Goal: Information Seeking & Learning: Get advice/opinions

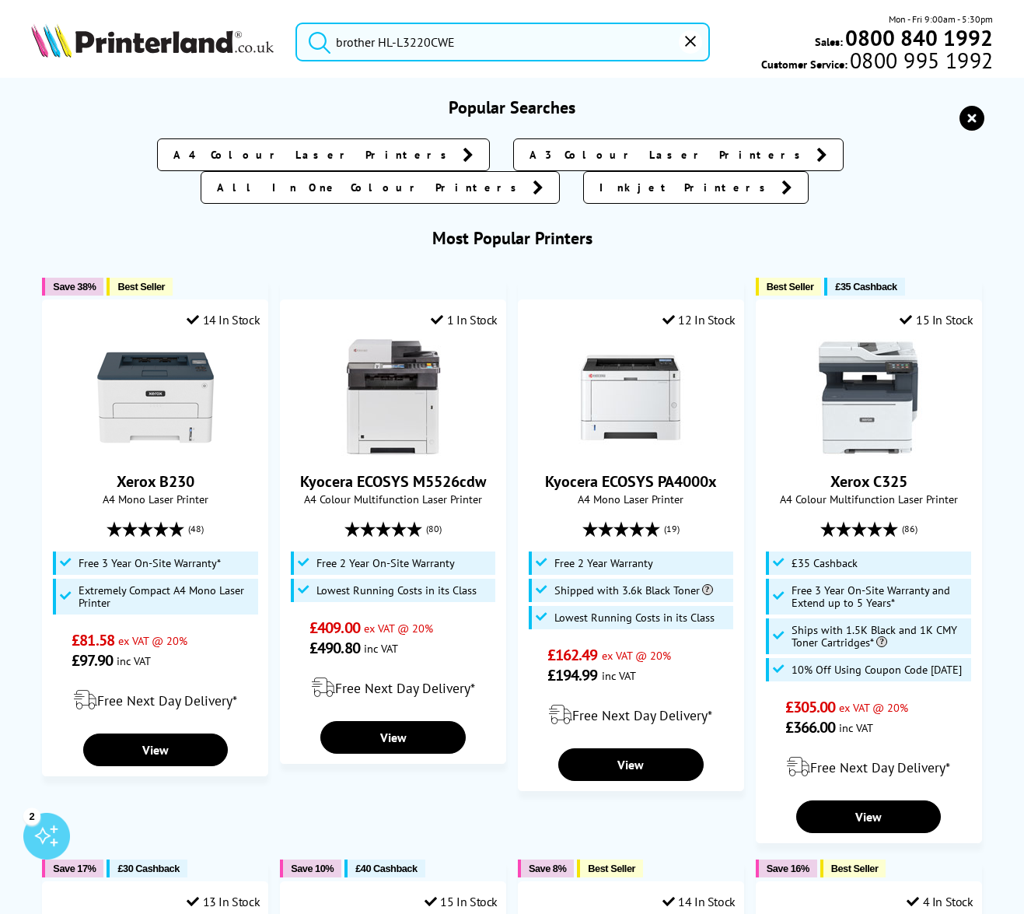
click at [463, 33] on input "brother HL-L3220CWE" at bounding box center [502, 42] width 414 height 39
click at [480, 50] on input "brother HL-L3220CWE" at bounding box center [502, 42] width 414 height 39
click at [316, 39] on button "submit" at bounding box center [315, 40] width 39 height 34
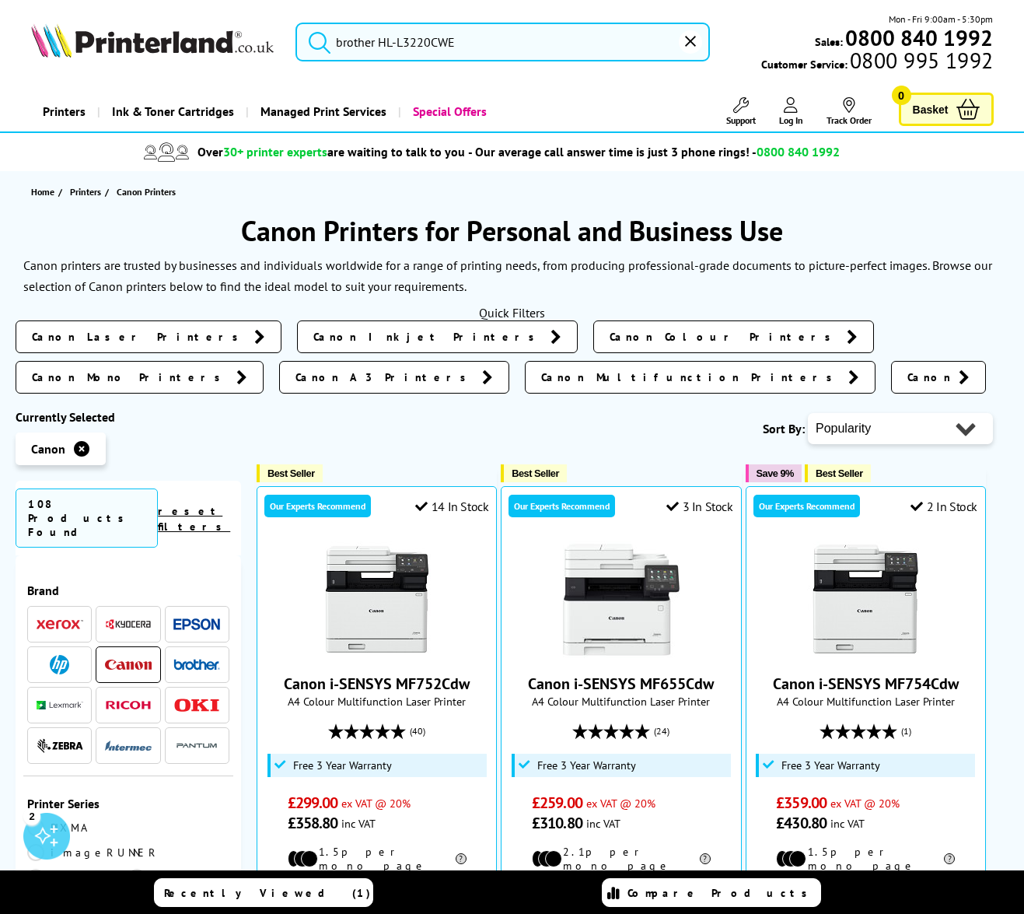
click at [318, 898] on link "Recently Viewed (1)" at bounding box center [263, 892] width 219 height 29
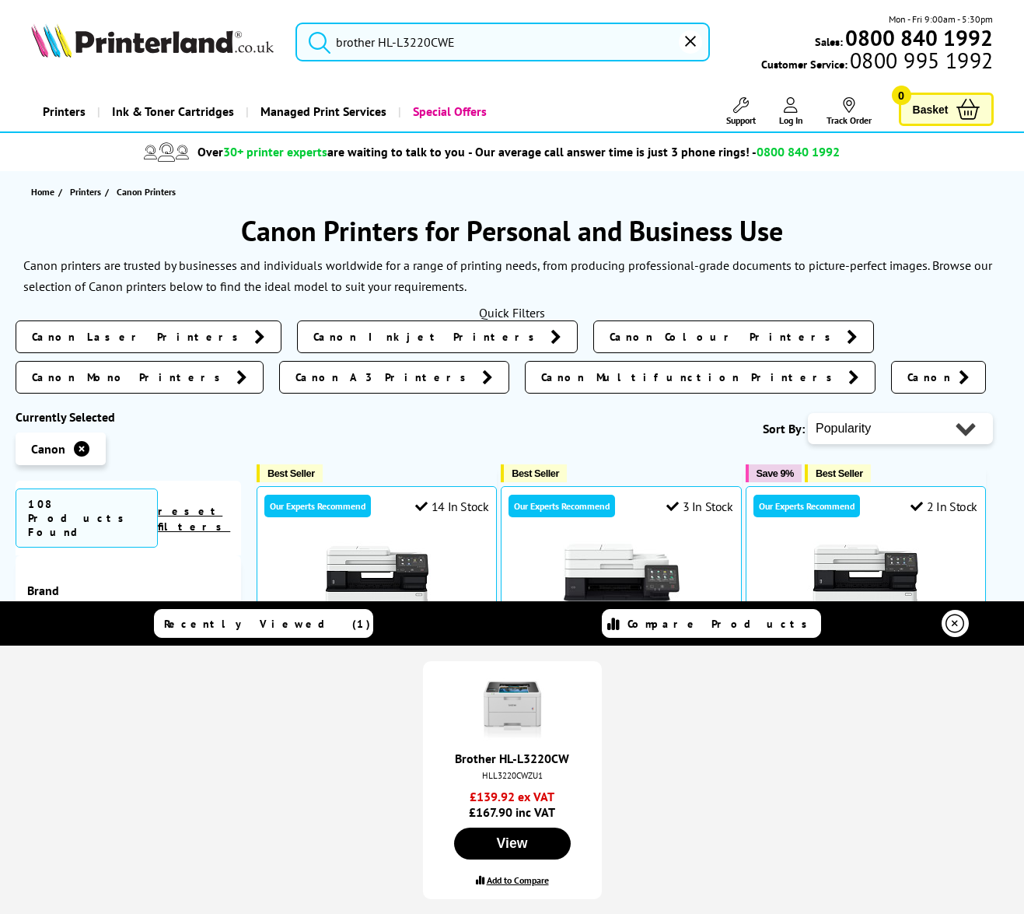
click at [528, 759] on link "Brother HL-L3220CW" at bounding box center [512, 758] width 114 height 16
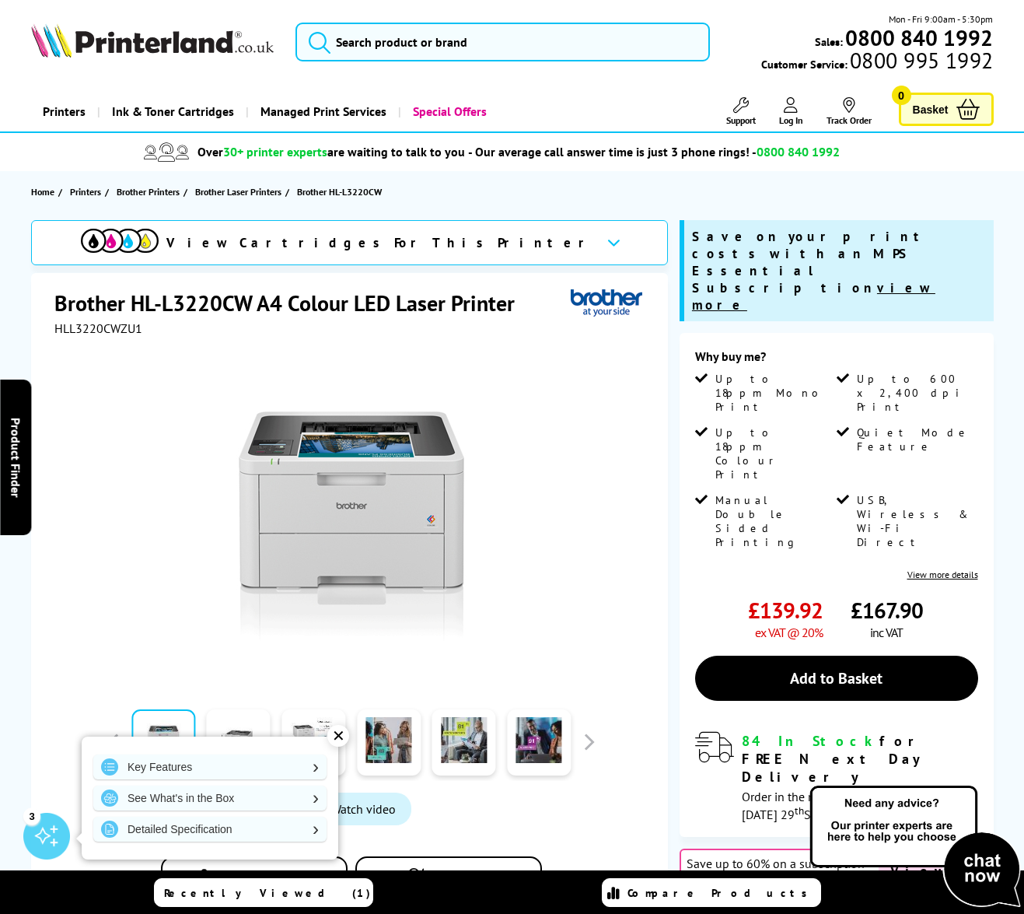
click at [980, 855] on img at bounding box center [915, 847] width 218 height 128
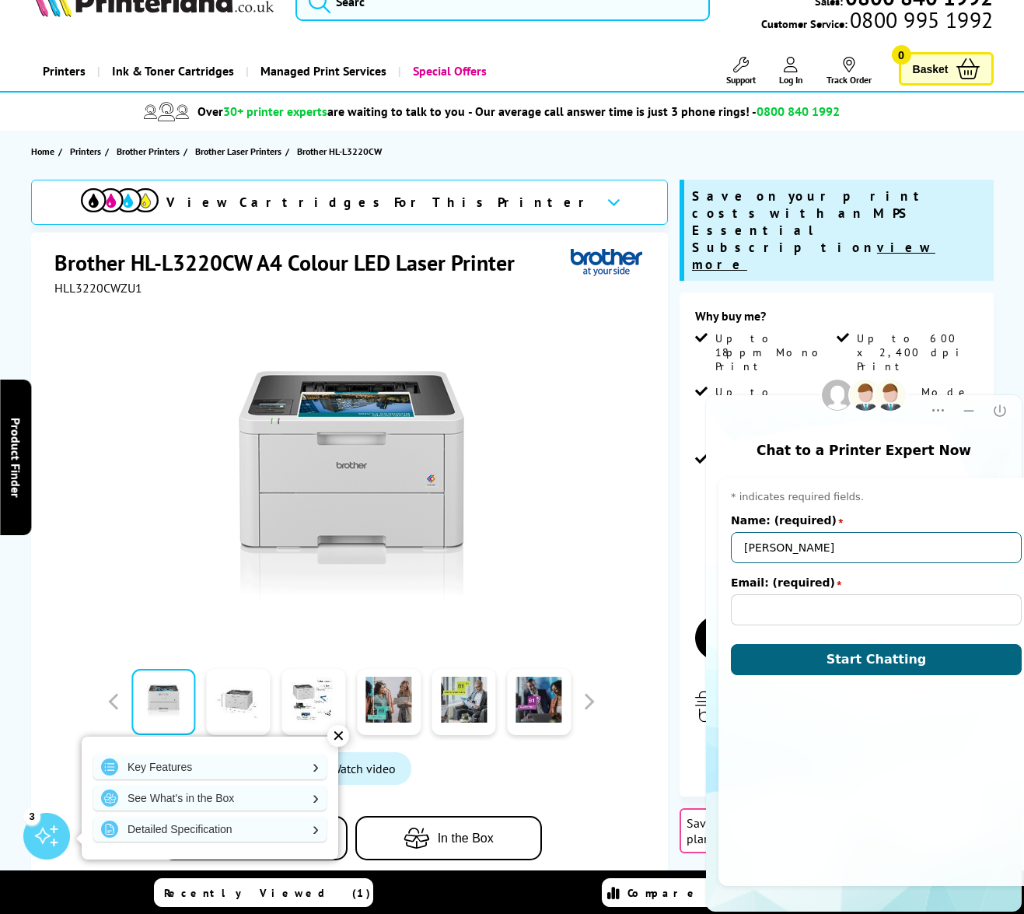
type input "steve"
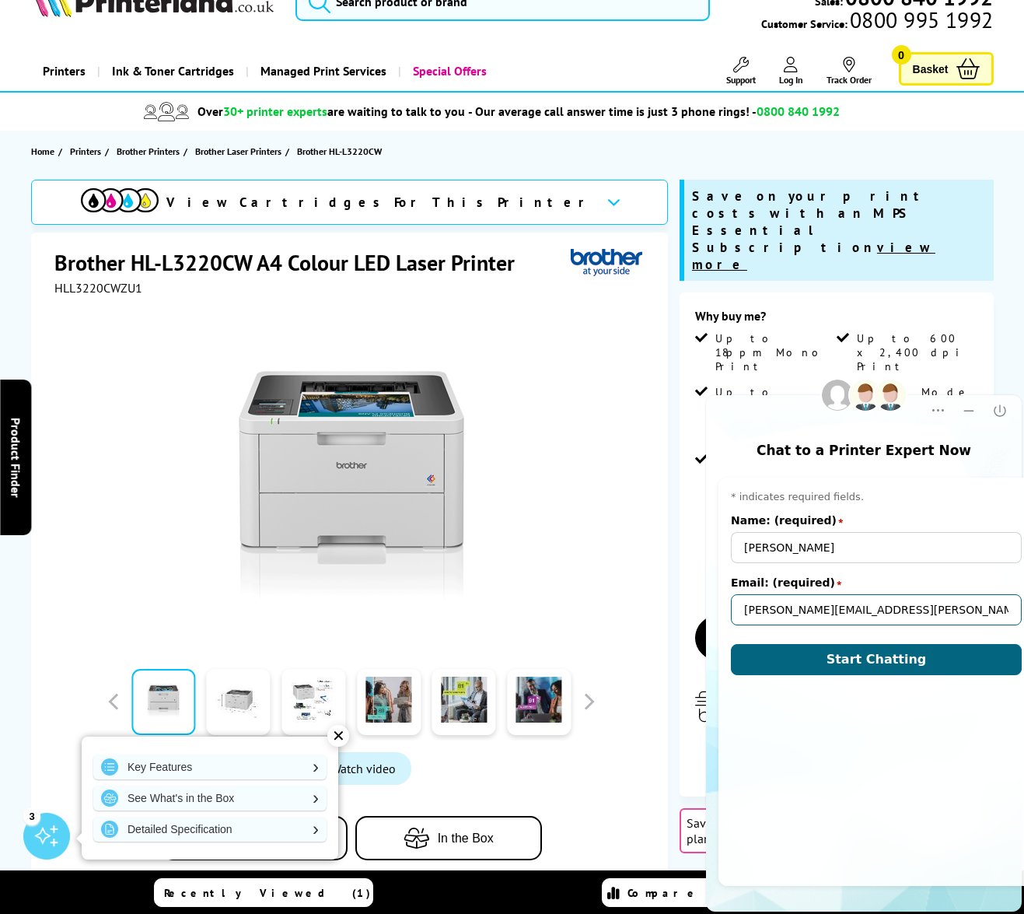
click at [855, 604] on input "steve.wray@woodladnschurch.net" at bounding box center [876, 609] width 291 height 31
type input "steve.wray@woodlandschurch.net"
click at [864, 658] on button "Start Chatting" at bounding box center [876, 659] width 291 height 31
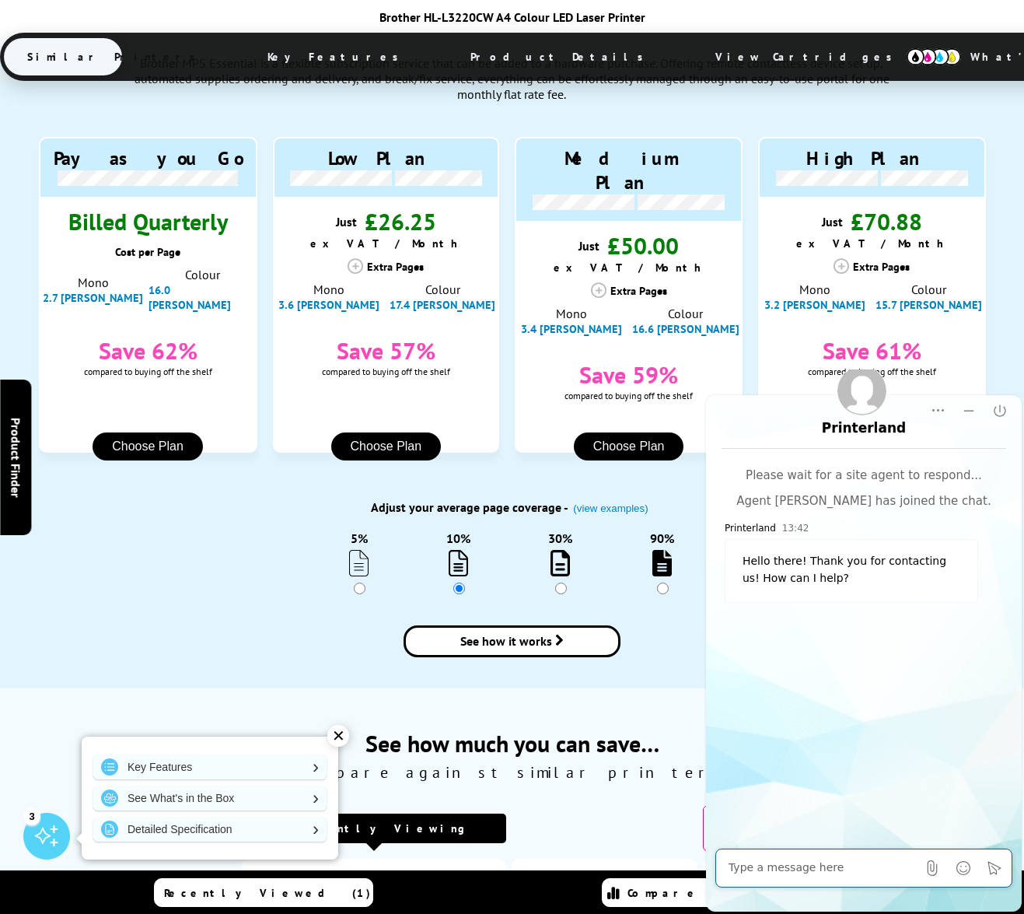
scroll to position [2507, 0]
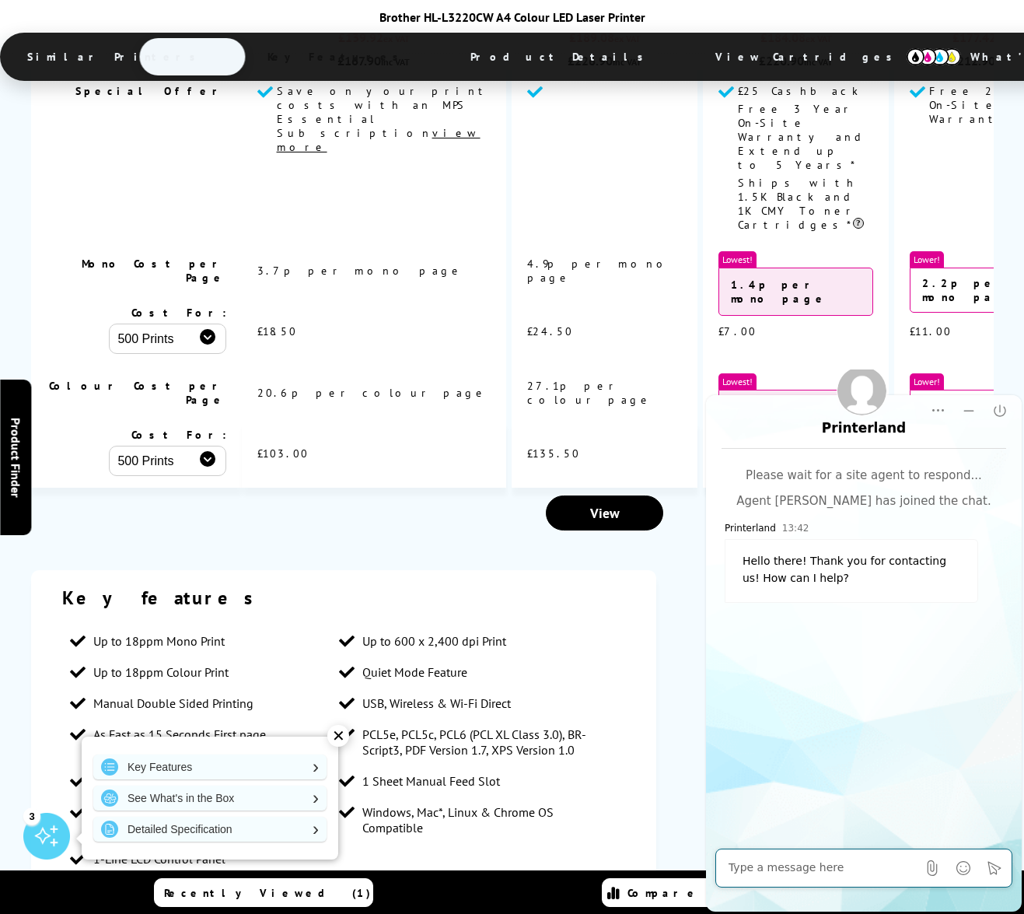
click at [754, 860] on textarea "Message input field. Type your text here and use the Send button to send." at bounding box center [823, 868] width 188 height 16
type textarea "Does the brother HL-L3220CWE printer have a wired network connection?"
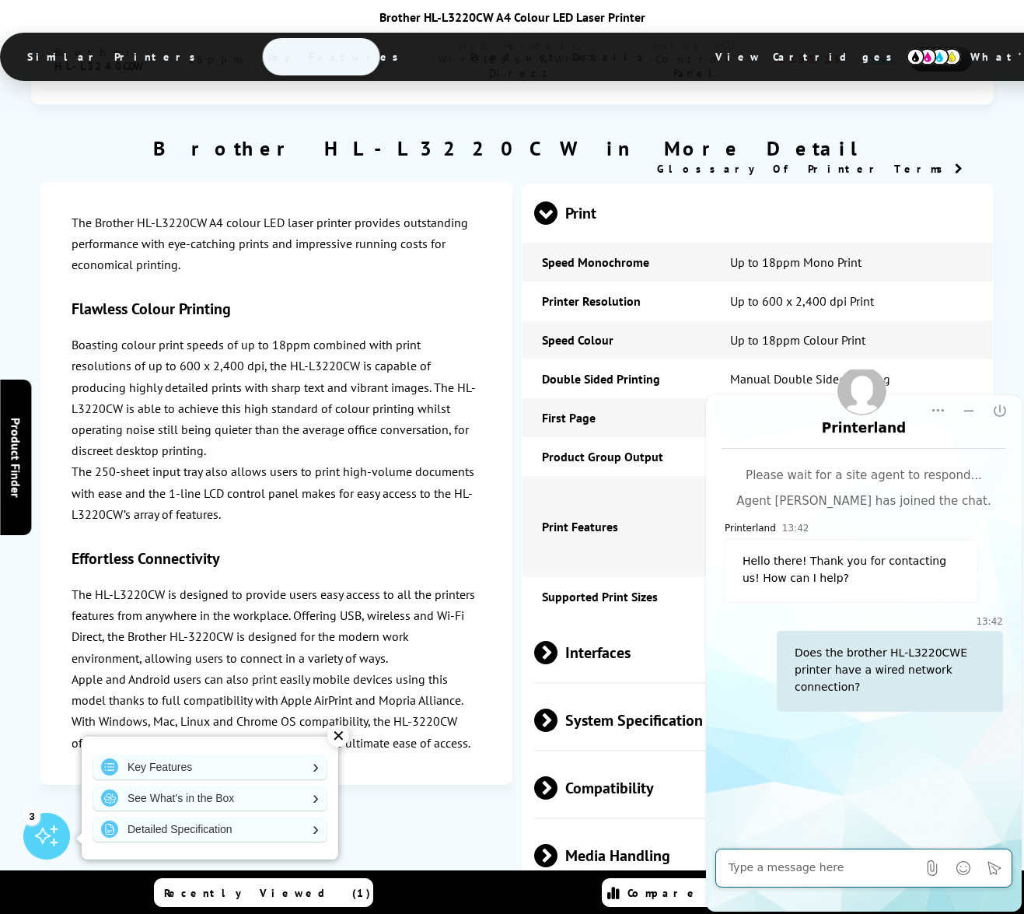
scroll to position [3907, 0]
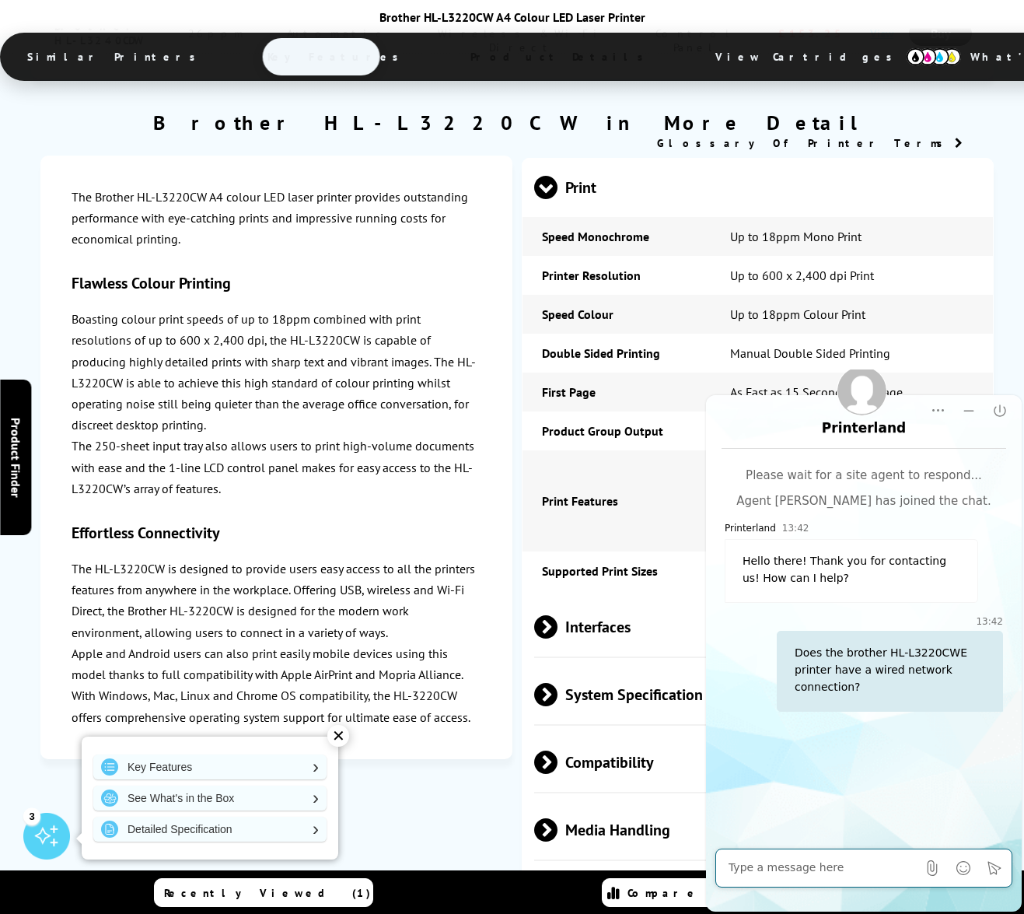
click at [558, 615] on span at bounding box center [558, 626] width 0 height 23
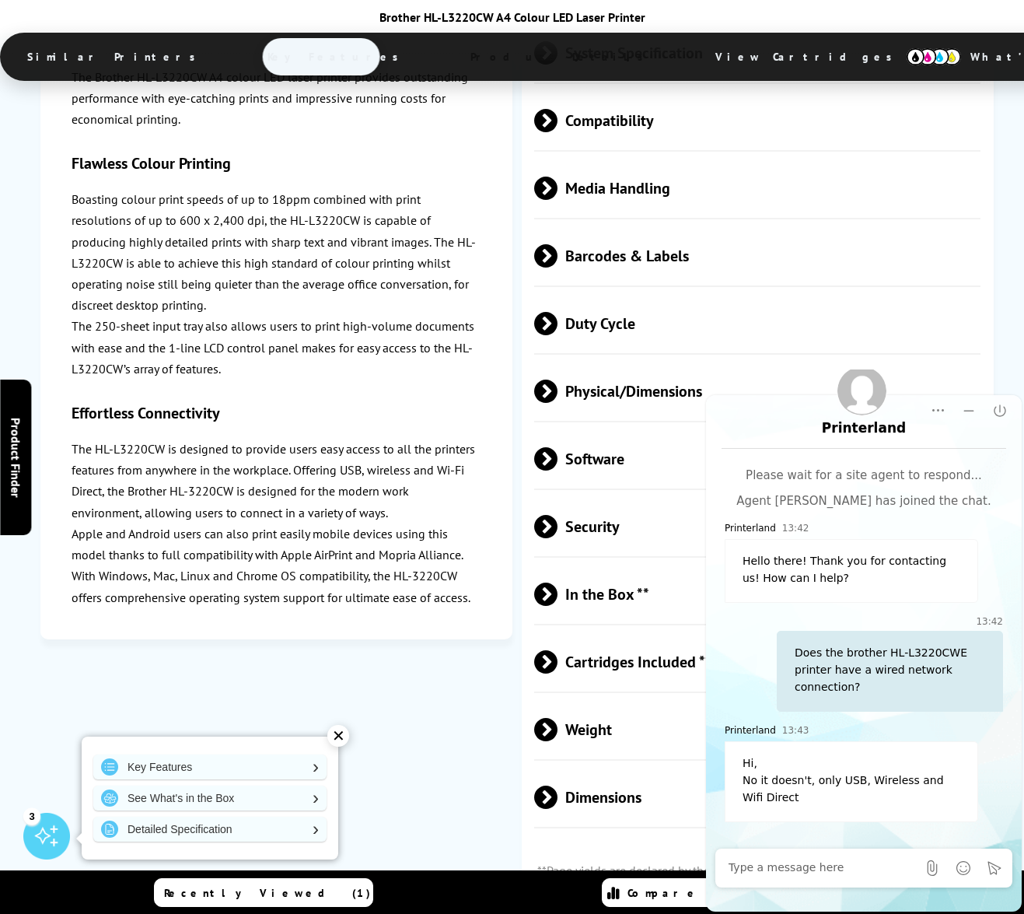
scroll to position [5421, 0]
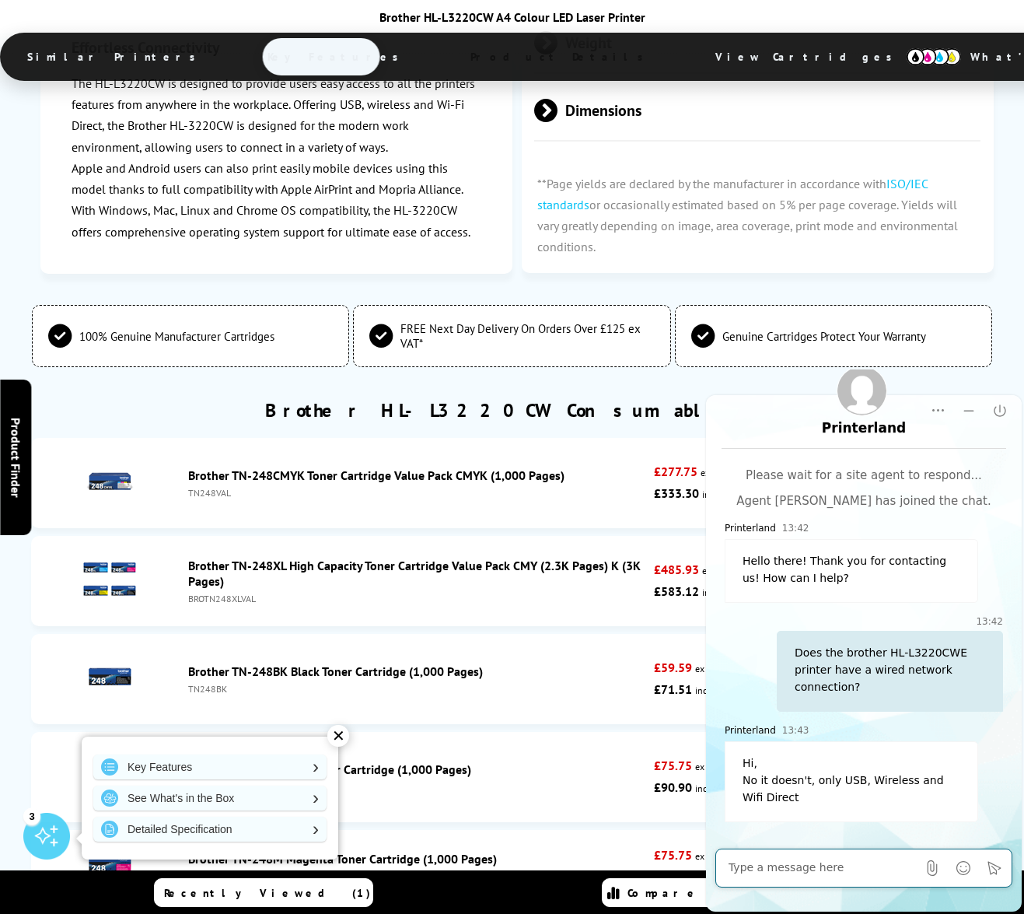
click at [747, 871] on textarea "Message input field. Type your text here and use the Send button to send." at bounding box center [823, 868] width 188 height 16
type textarea "So how does wireless and wifi direct work?"
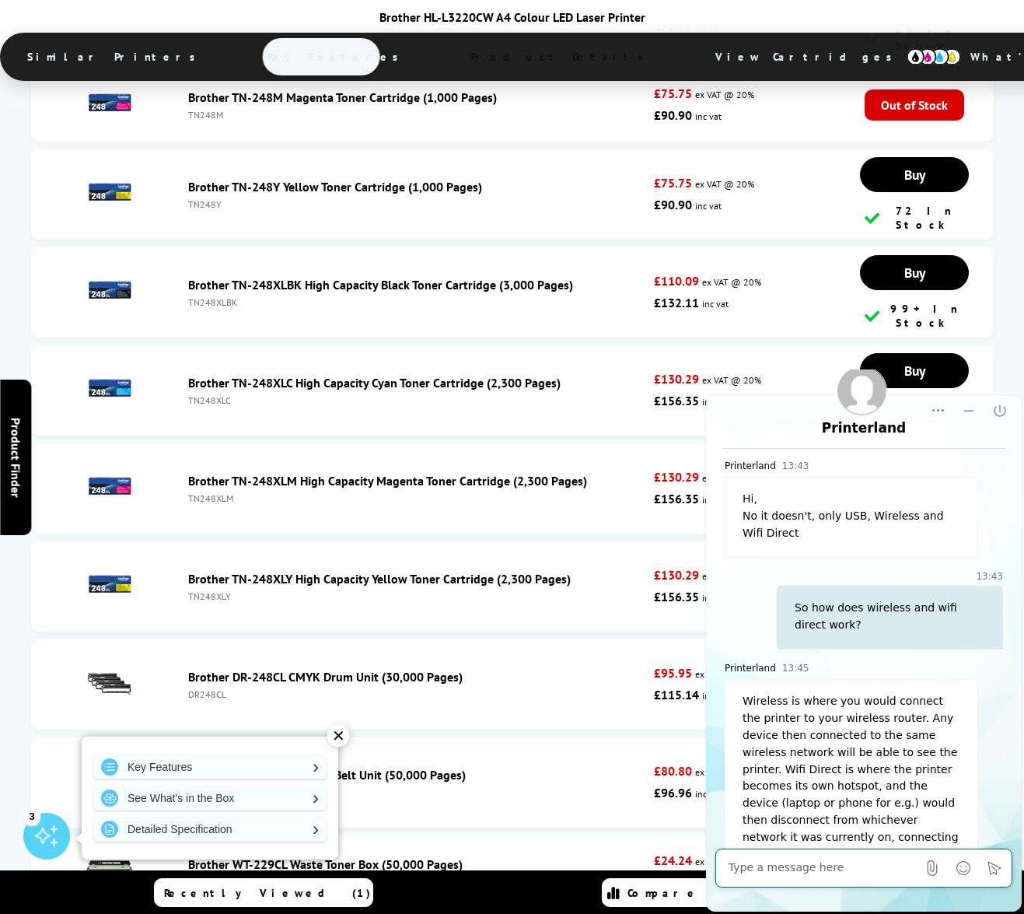
scroll to position [6803, 0]
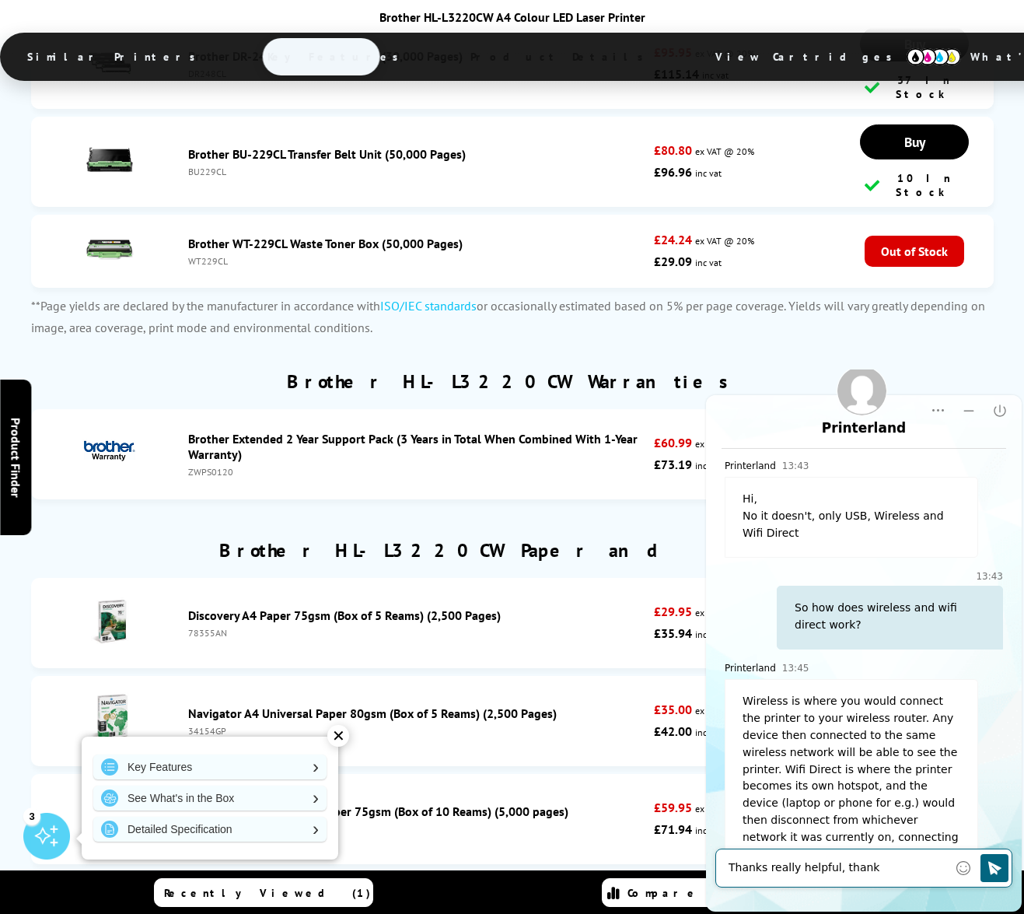
type textarea "Thanks really helpful, thanks"
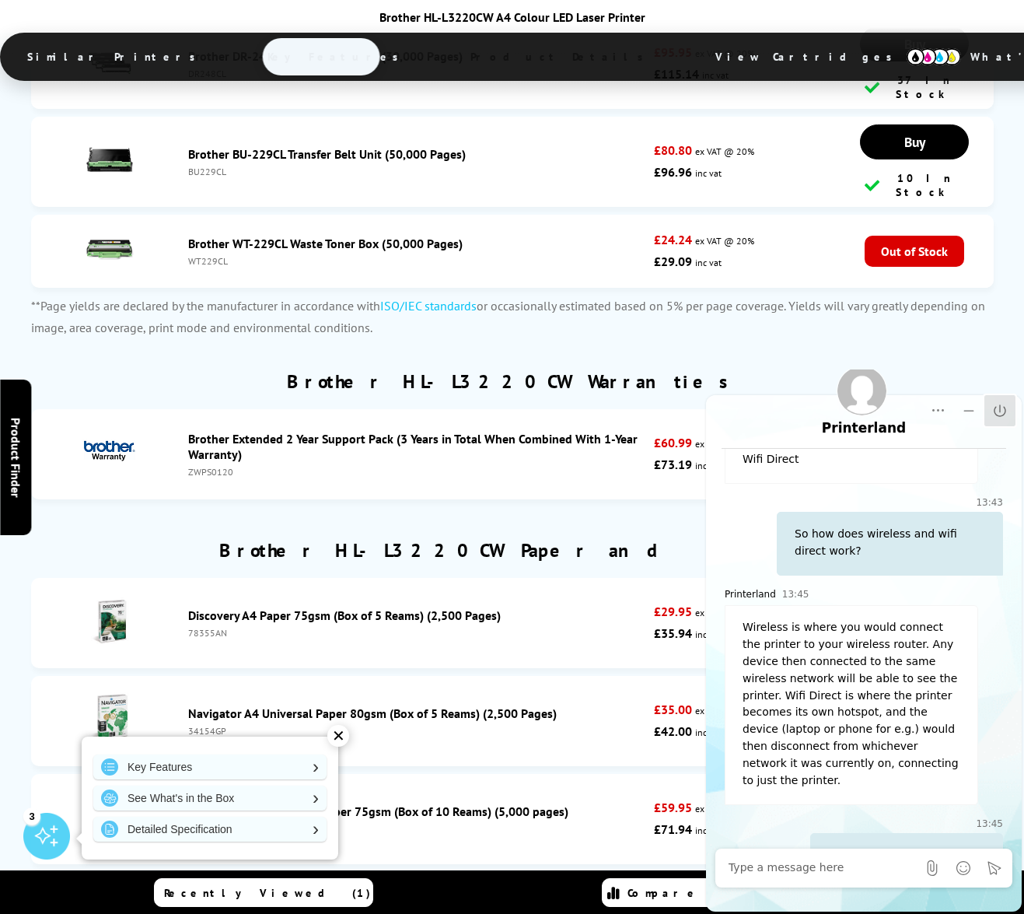
click at [999, 414] on icon "End Chat" at bounding box center [1000, 411] width 16 height 16
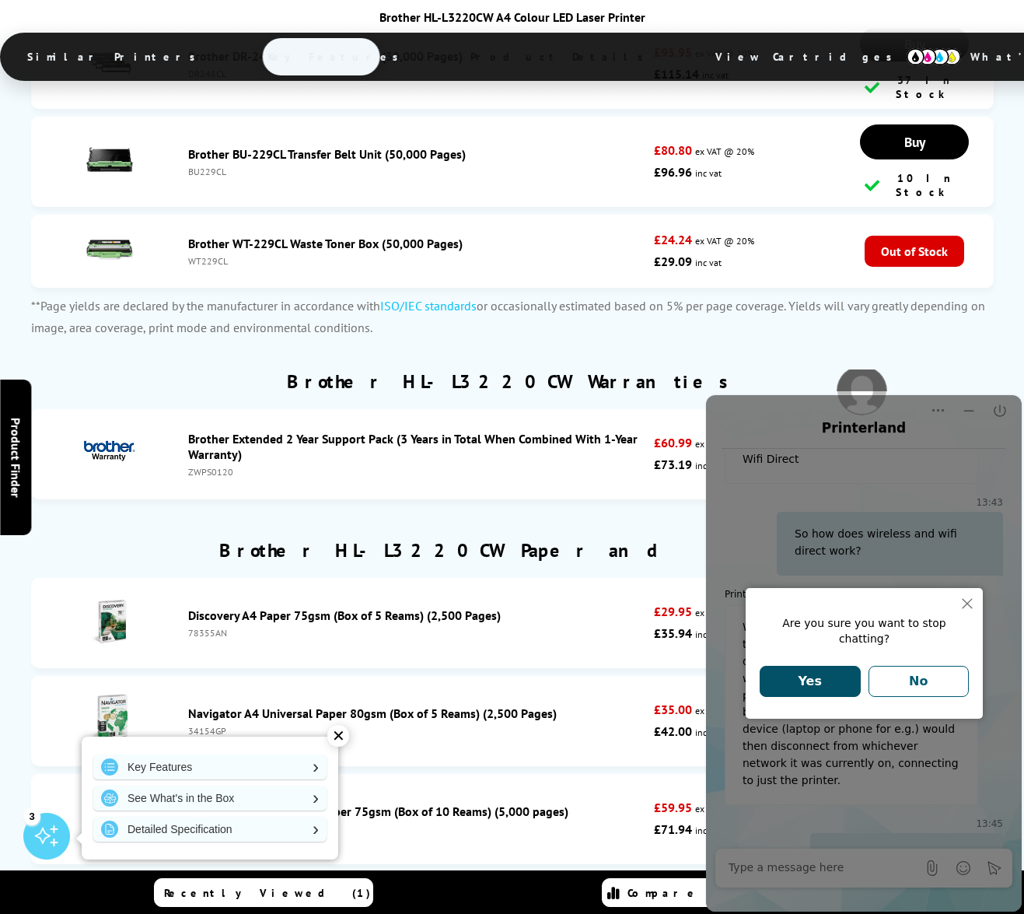
click at [806, 685] on button "Yes" at bounding box center [810, 681] width 101 height 31
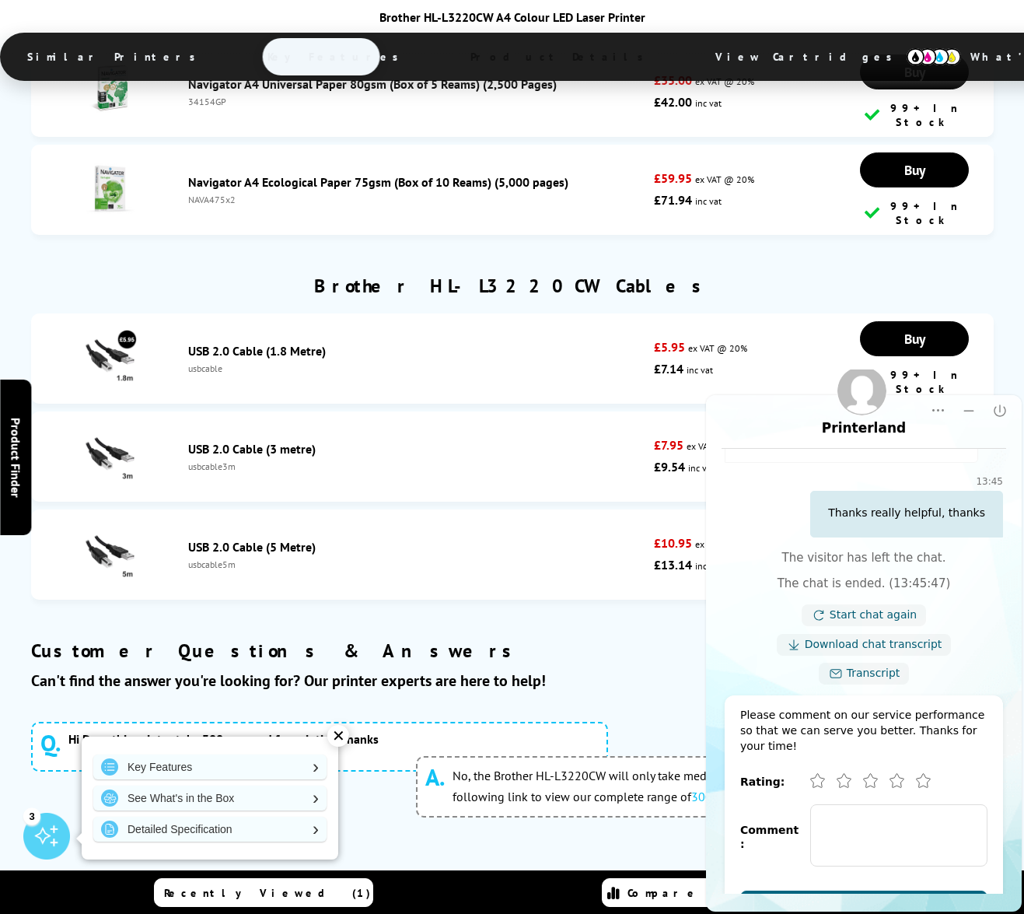
scroll to position [683, 0]
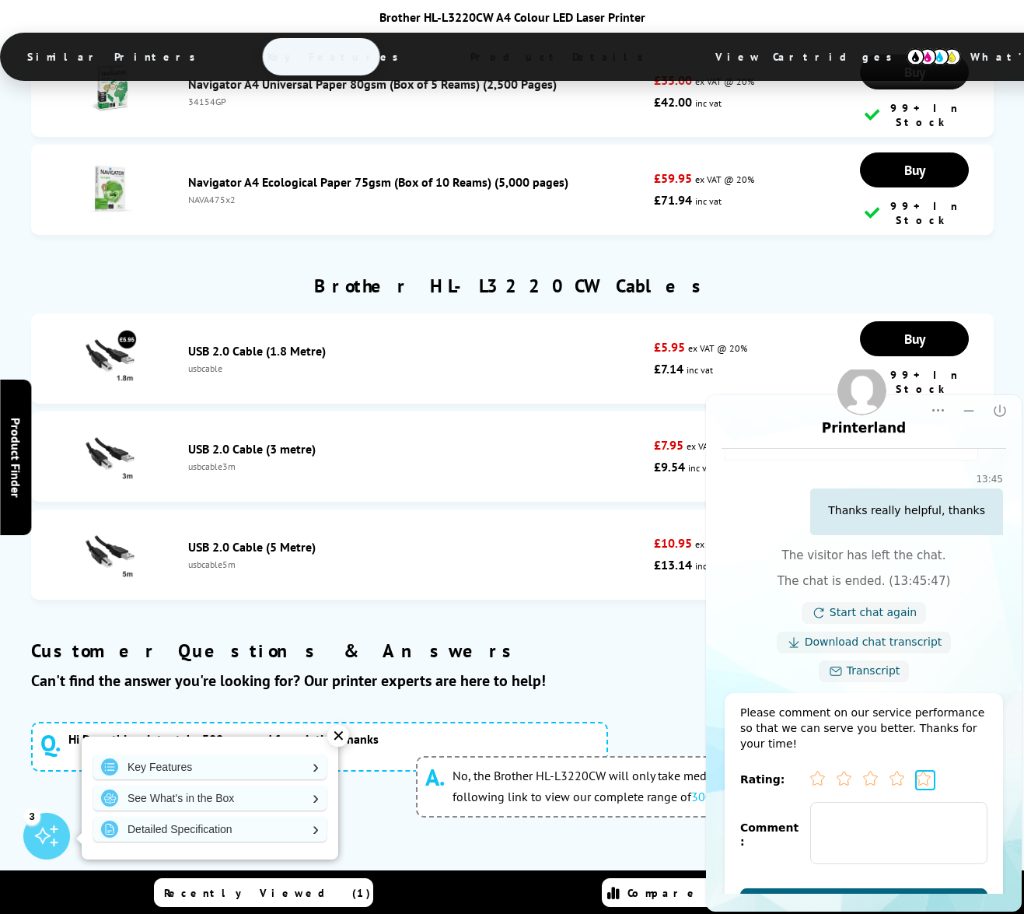
click at [917, 771] on icon "Excellent" at bounding box center [925, 780] width 19 height 19
click at [882, 896] on span "Submit" at bounding box center [864, 903] width 50 height 15
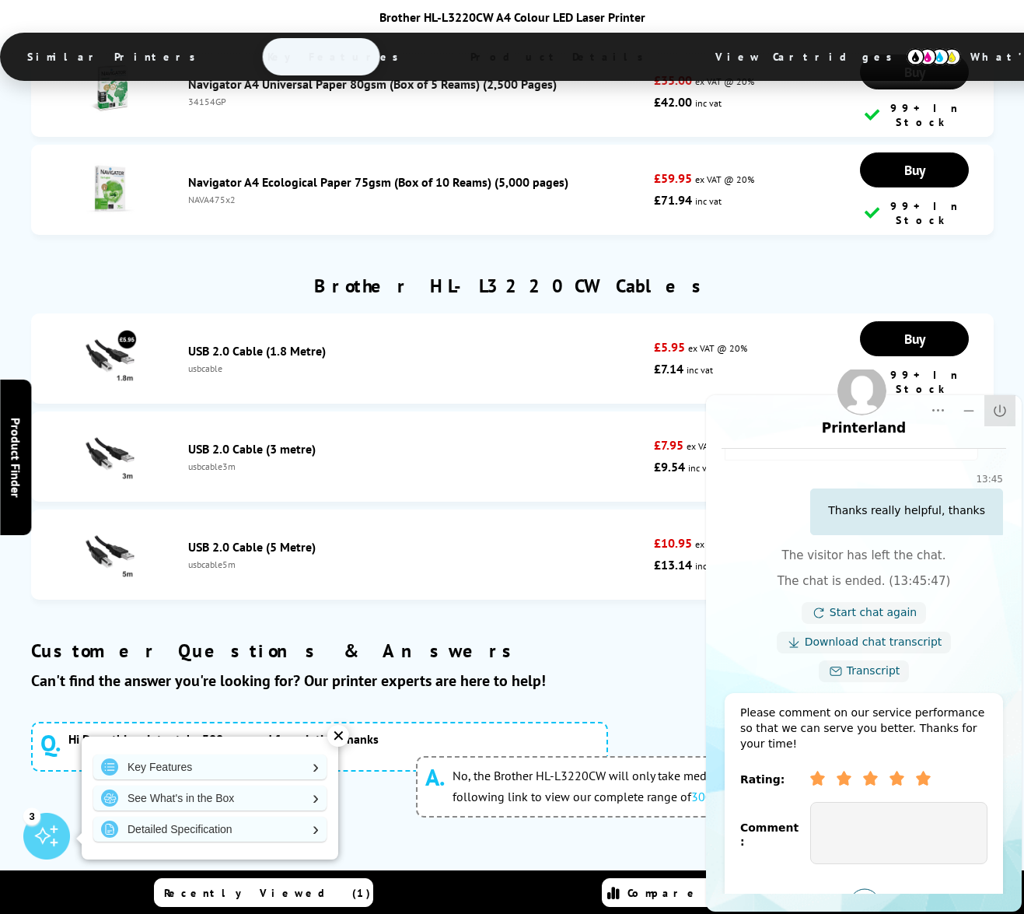
click at [1003, 405] on icon "Close" at bounding box center [1000, 411] width 16 height 16
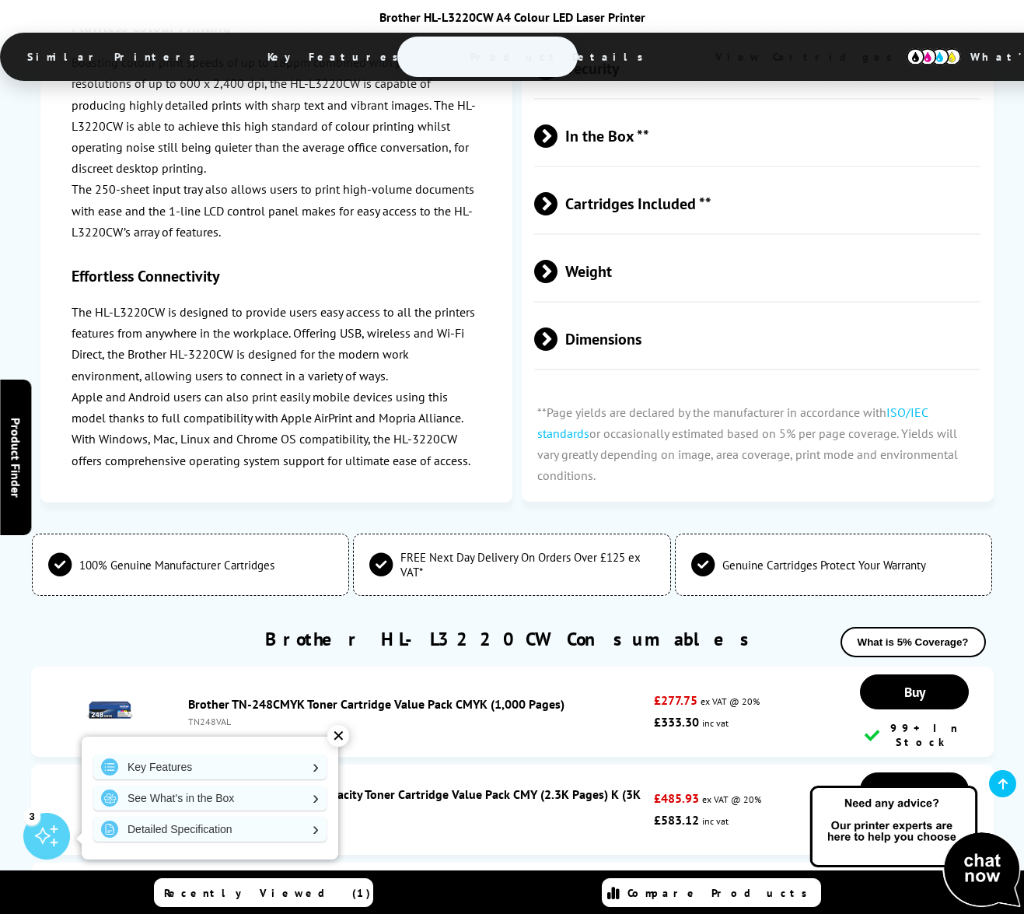
scroll to position [5152, 0]
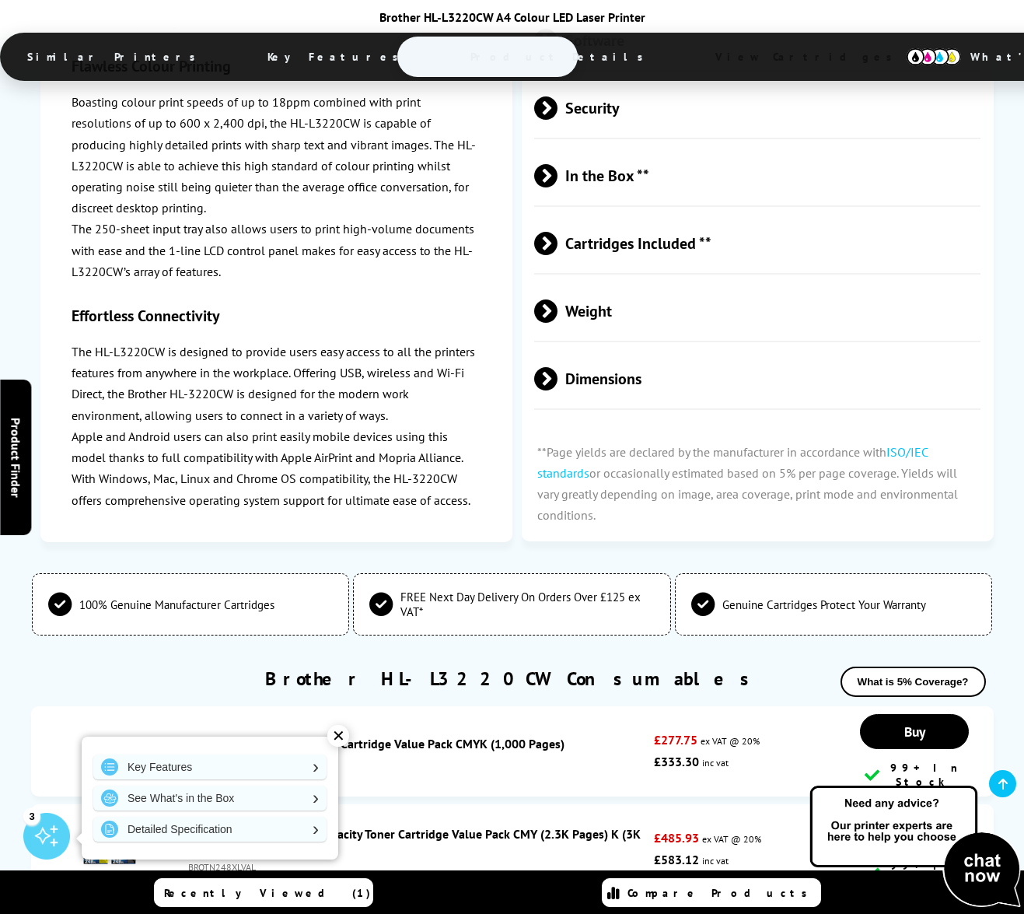
click at [336, 737] on div "✕" at bounding box center [338, 736] width 22 height 22
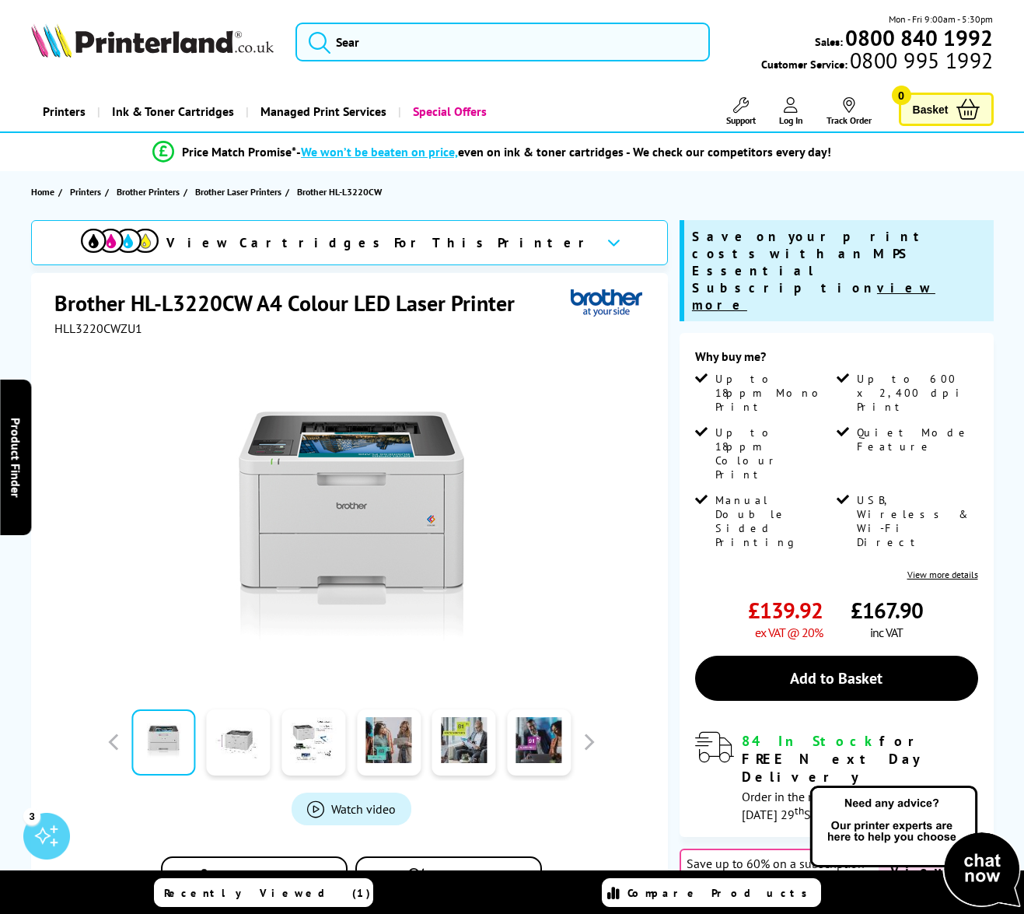
scroll to position [0, 0]
click at [75, 112] on link "Printers" at bounding box center [64, 112] width 66 height 40
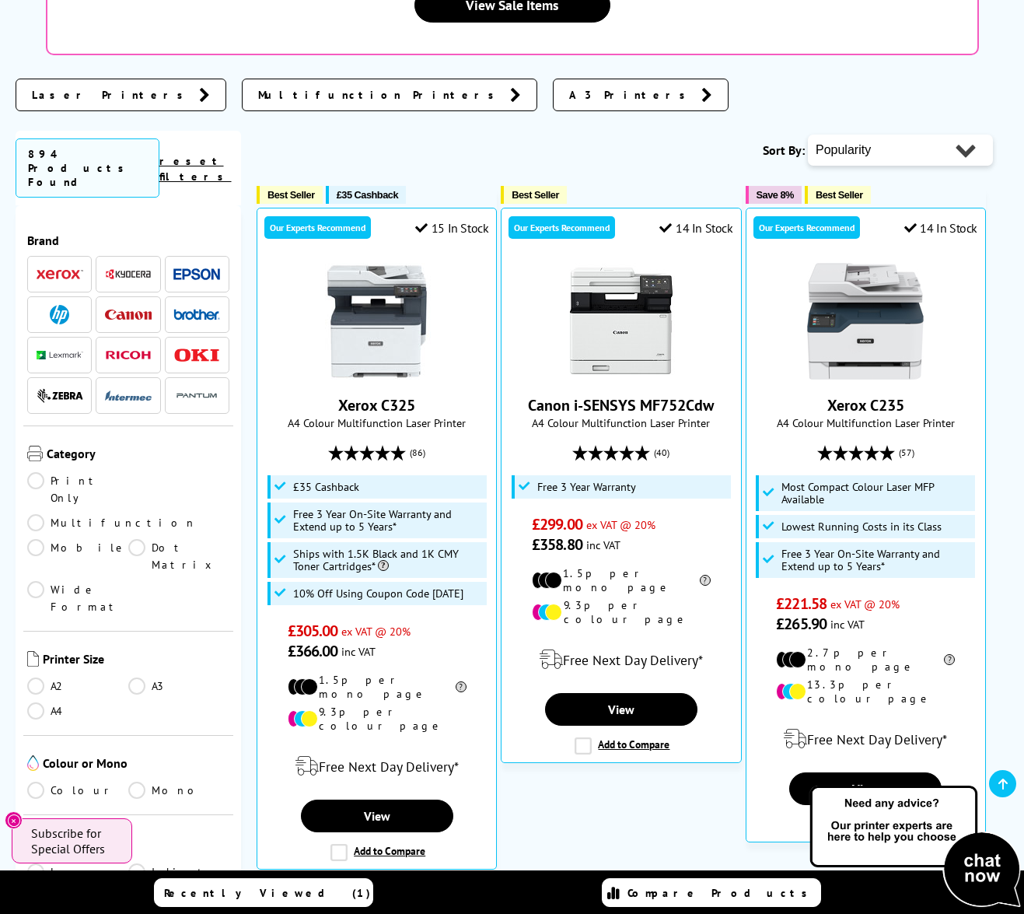
scroll to position [45, 0]
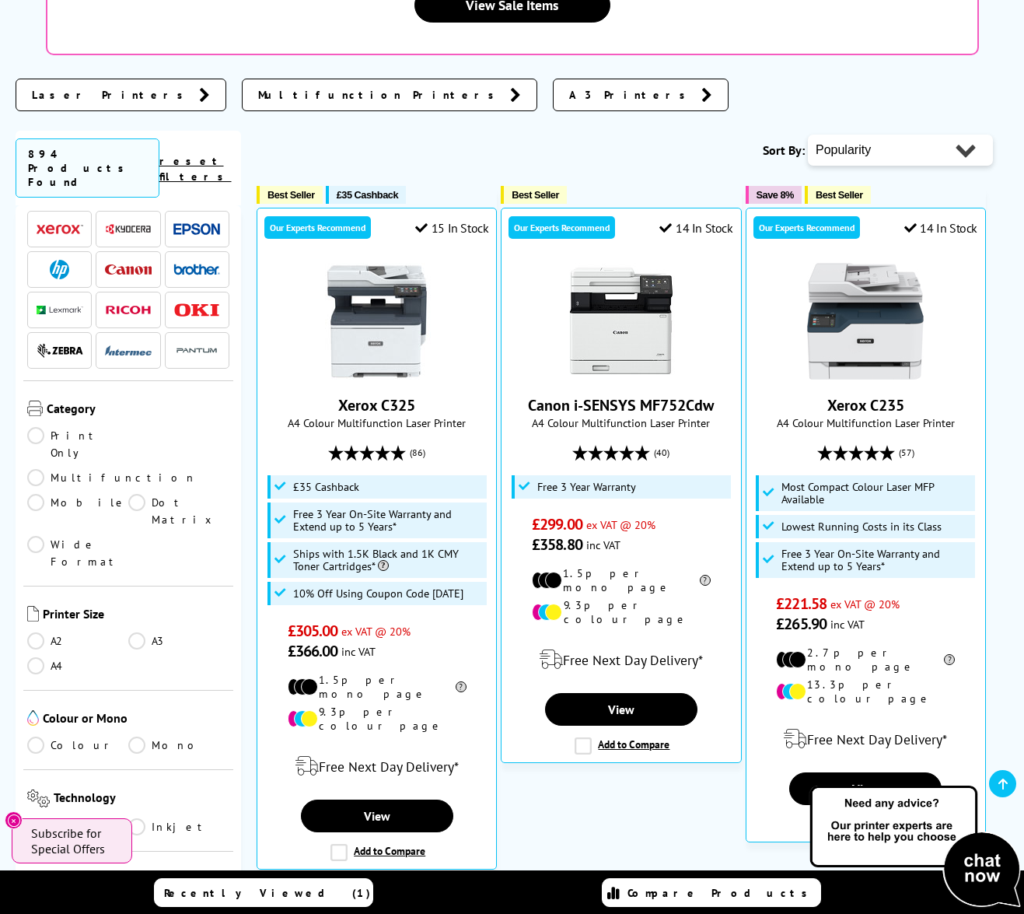
click at [35, 736] on link "Colour" at bounding box center [77, 744] width 101 height 17
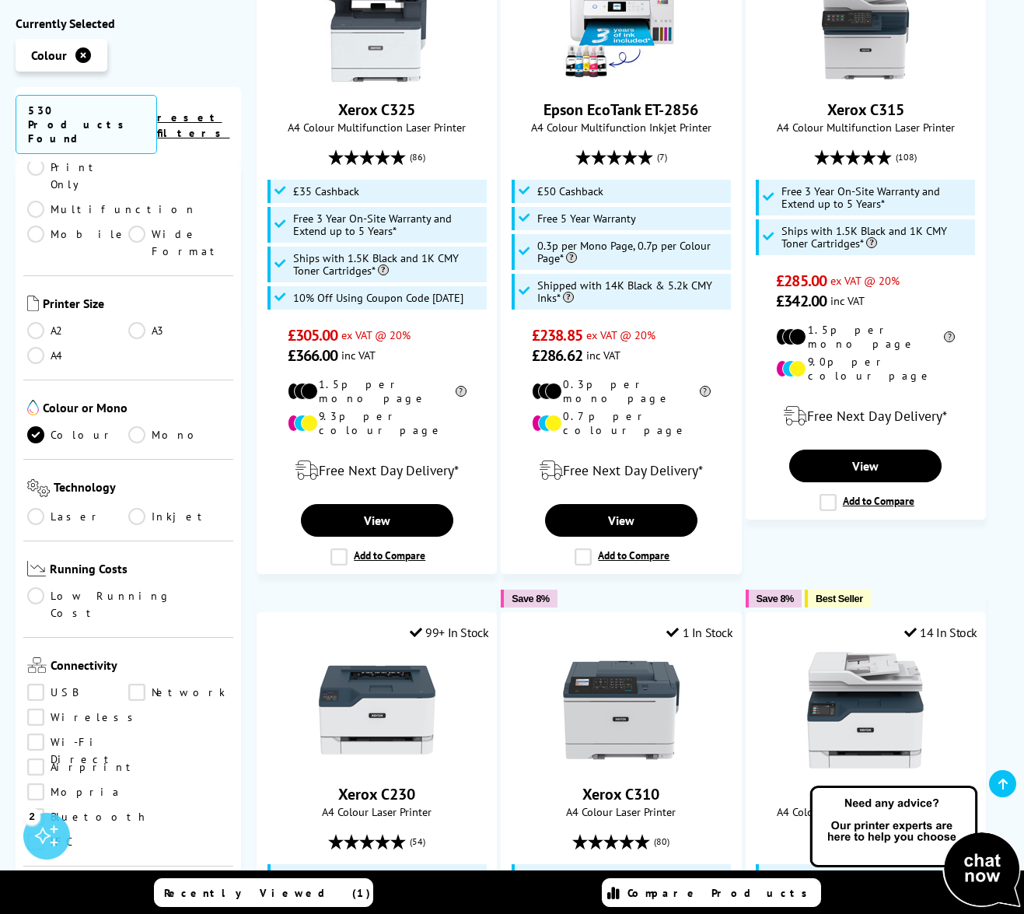
scroll to position [248, 0]
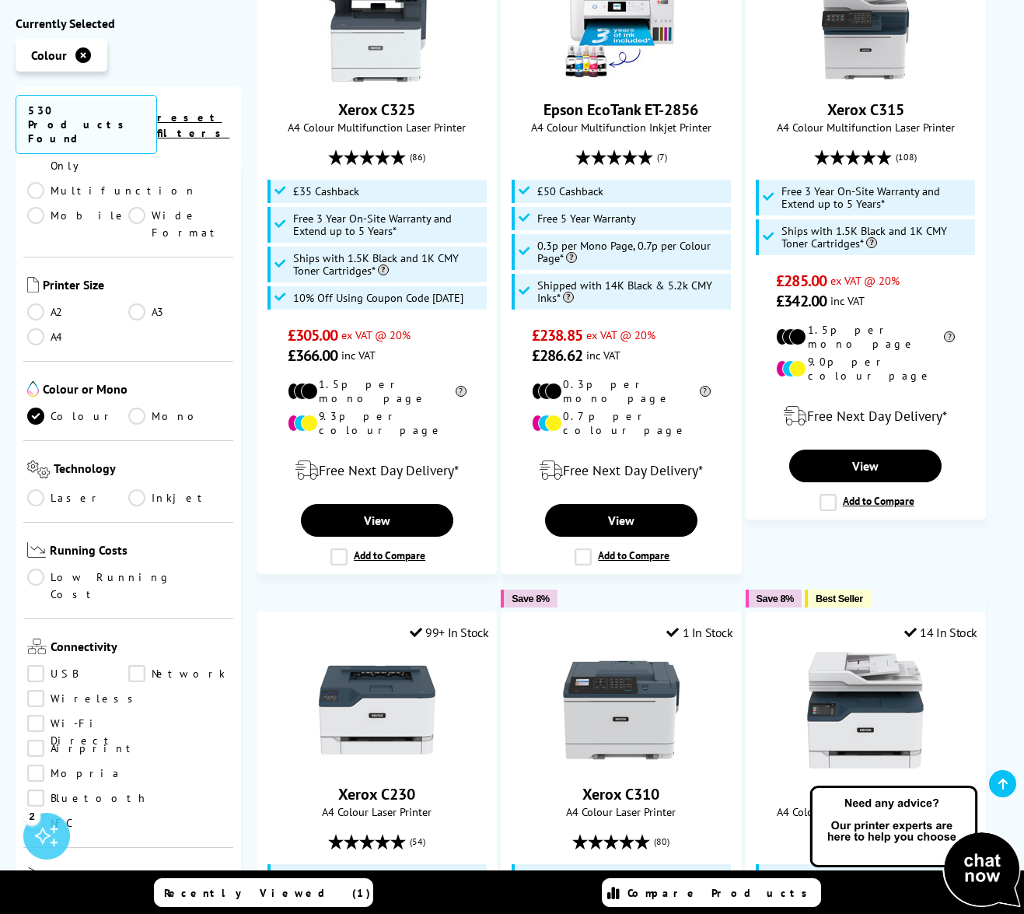
click at [34, 569] on link "Low Running Cost" at bounding box center [128, 586] width 202 height 34
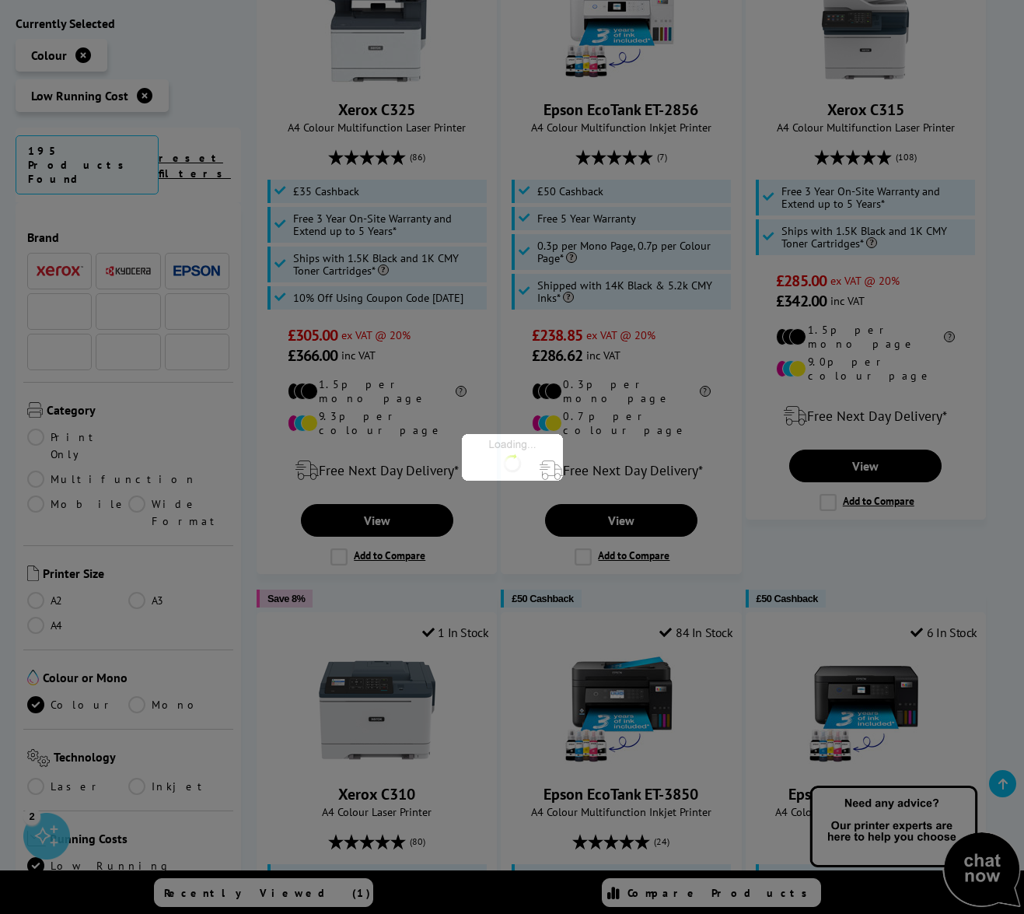
scroll to position [248, 0]
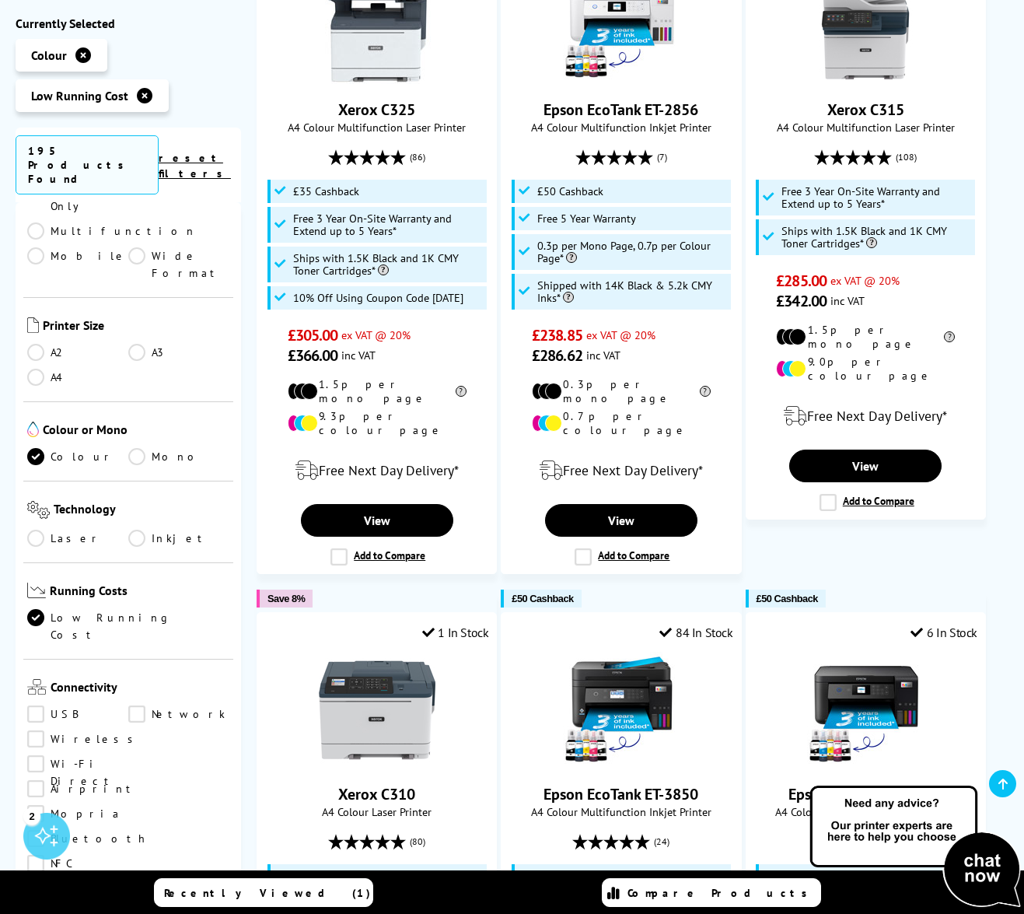
click at [142, 706] on link "Network" at bounding box center [178, 714] width 101 height 17
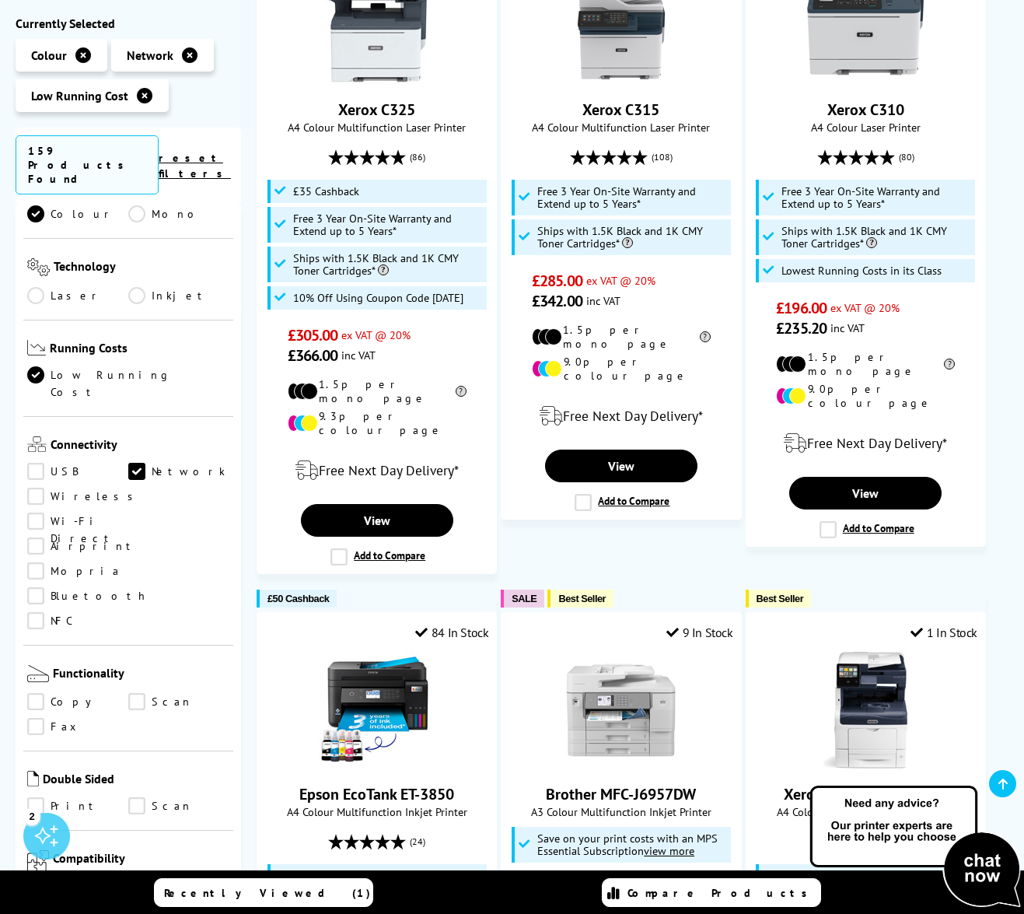
scroll to position [491, 0]
click at [136, 693] on link "Scan" at bounding box center [178, 701] width 101 height 17
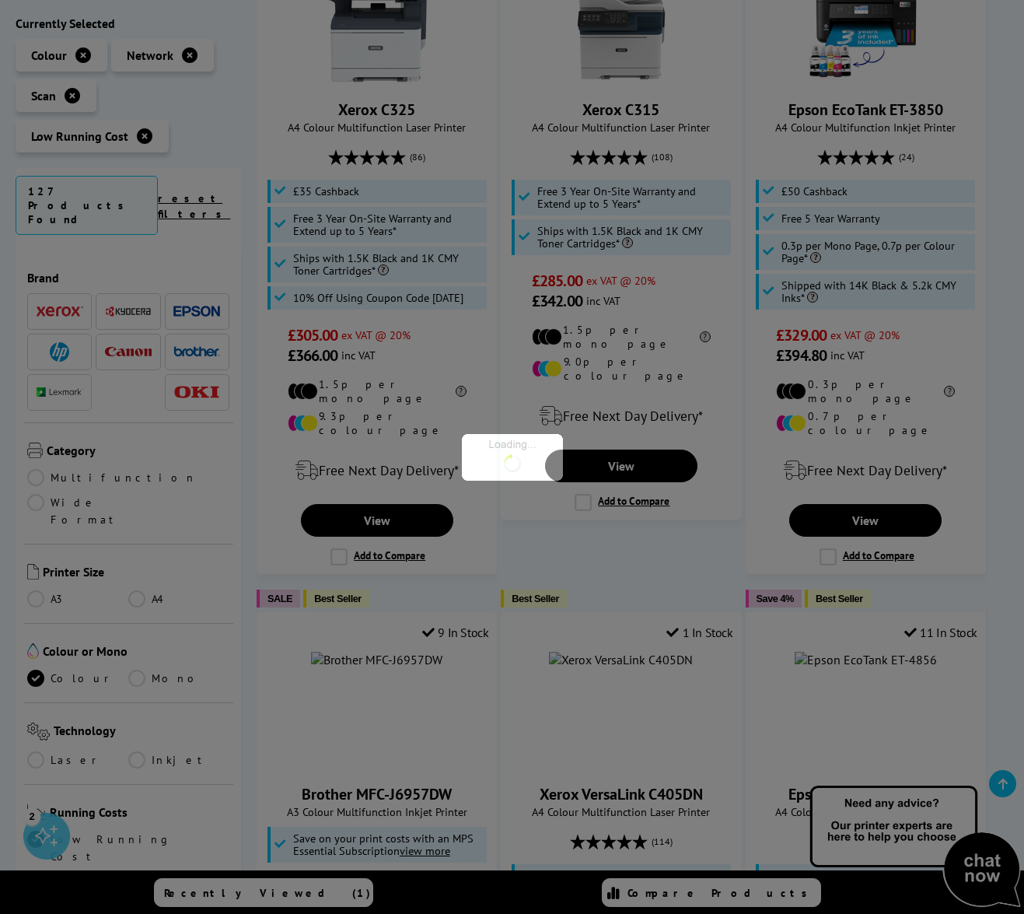
scroll to position [491, 0]
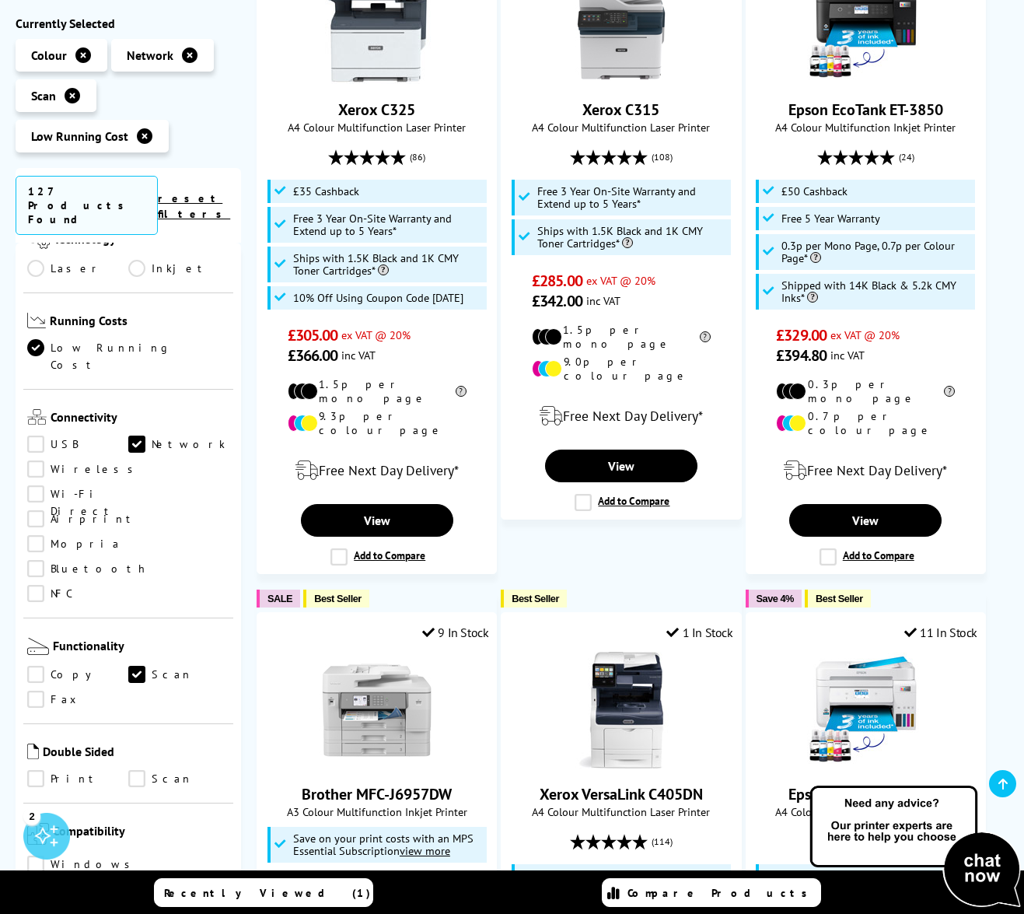
click at [138, 771] on link "Scan" at bounding box center [178, 779] width 101 height 17
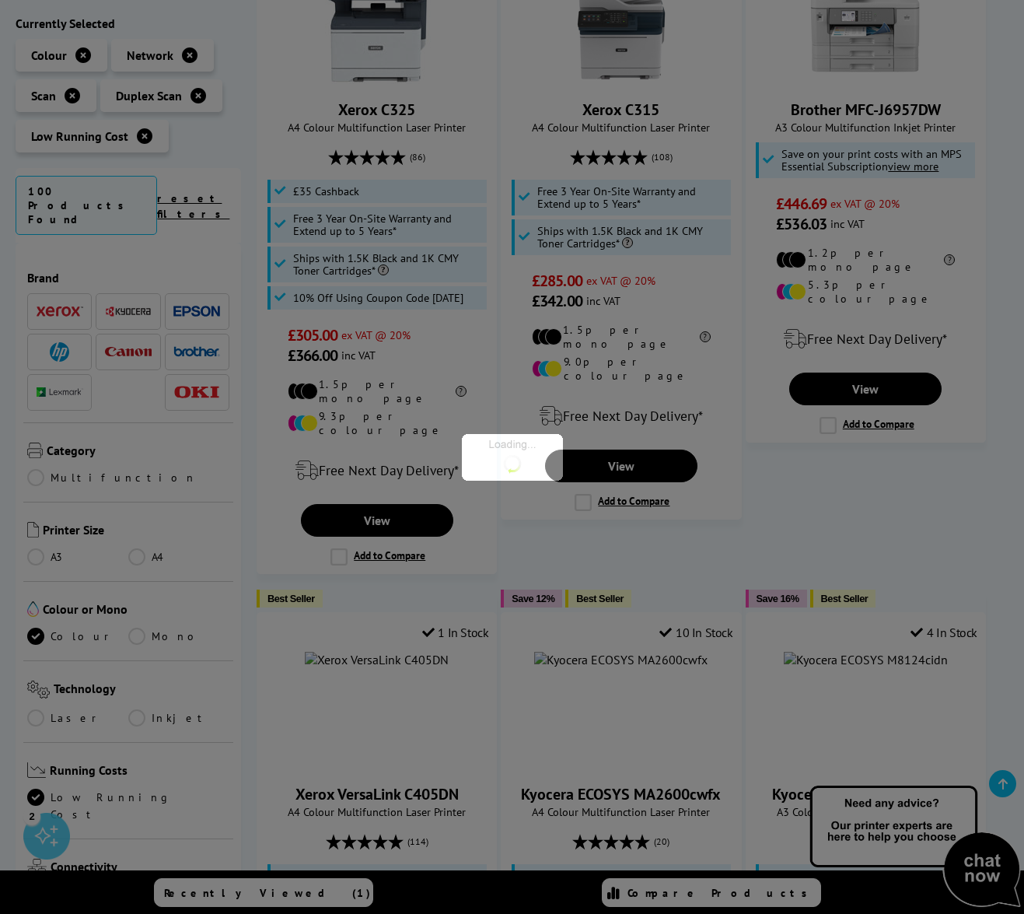
scroll to position [491, 0]
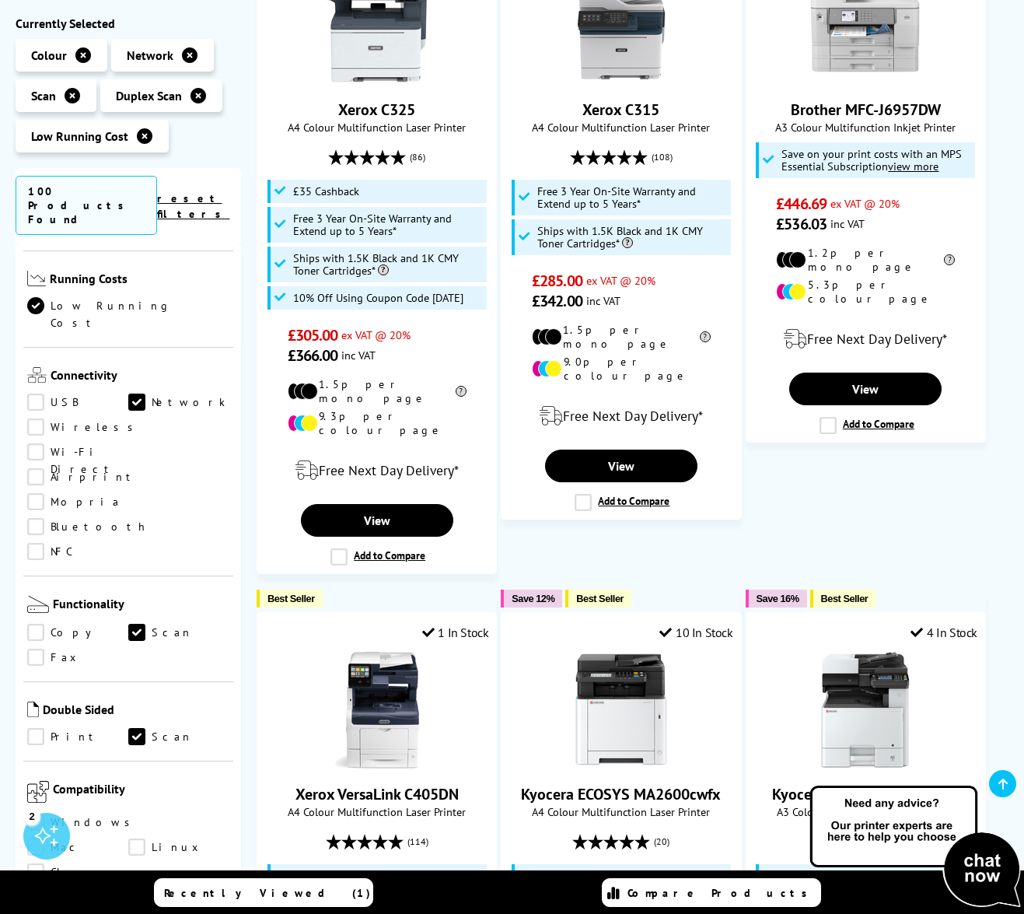
click at [36, 729] on link "Print" at bounding box center [77, 737] width 101 height 17
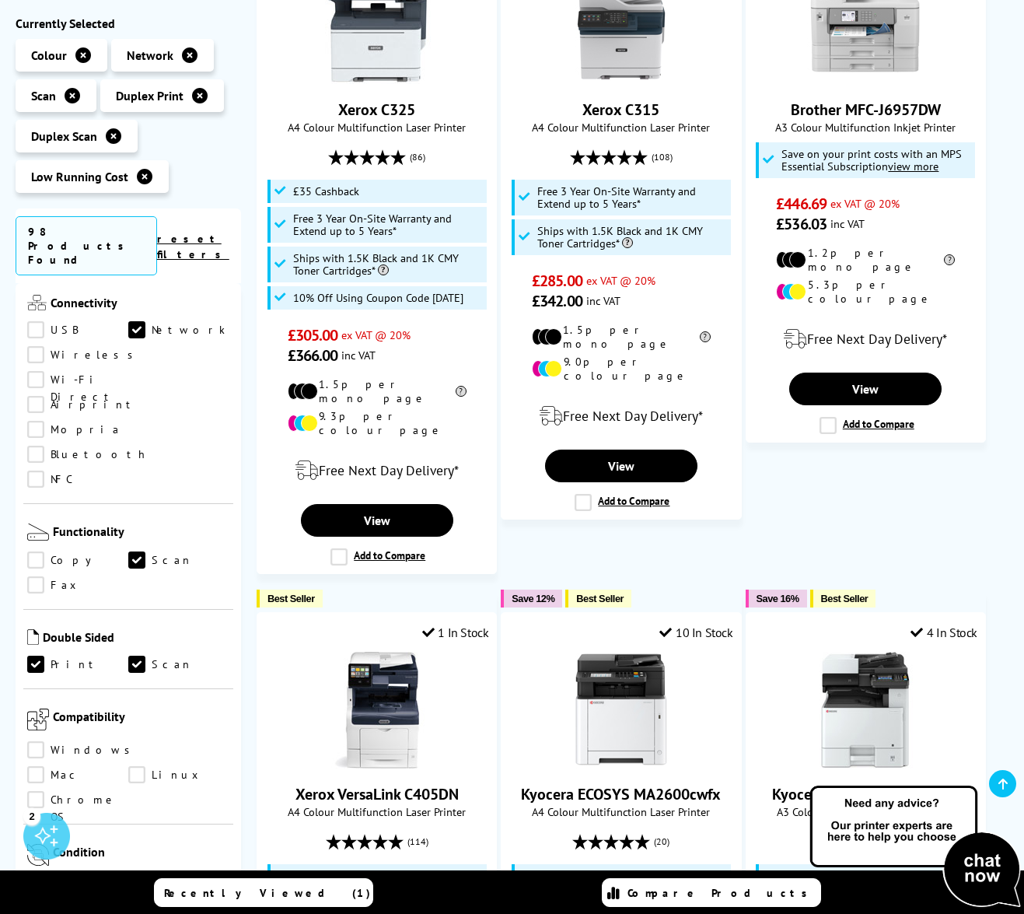
scroll to position [608, 0]
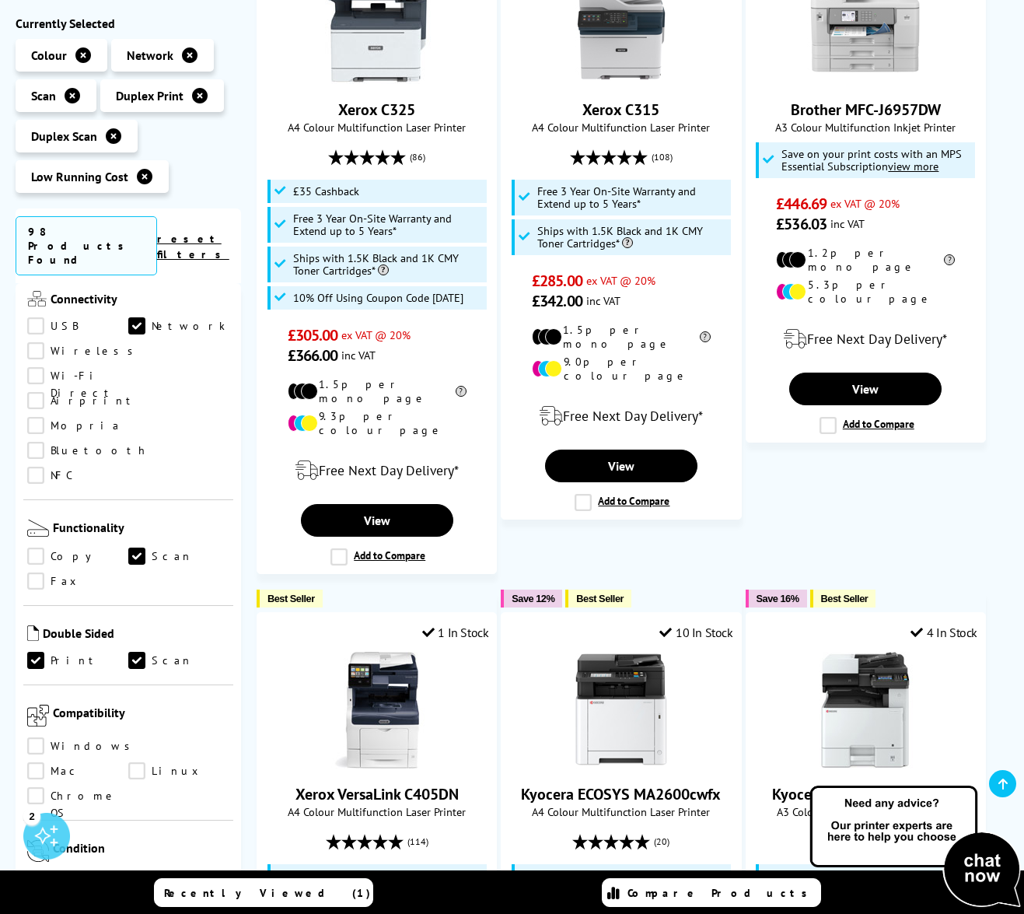
click at [128, 763] on link "Mac" at bounding box center [77, 771] width 101 height 17
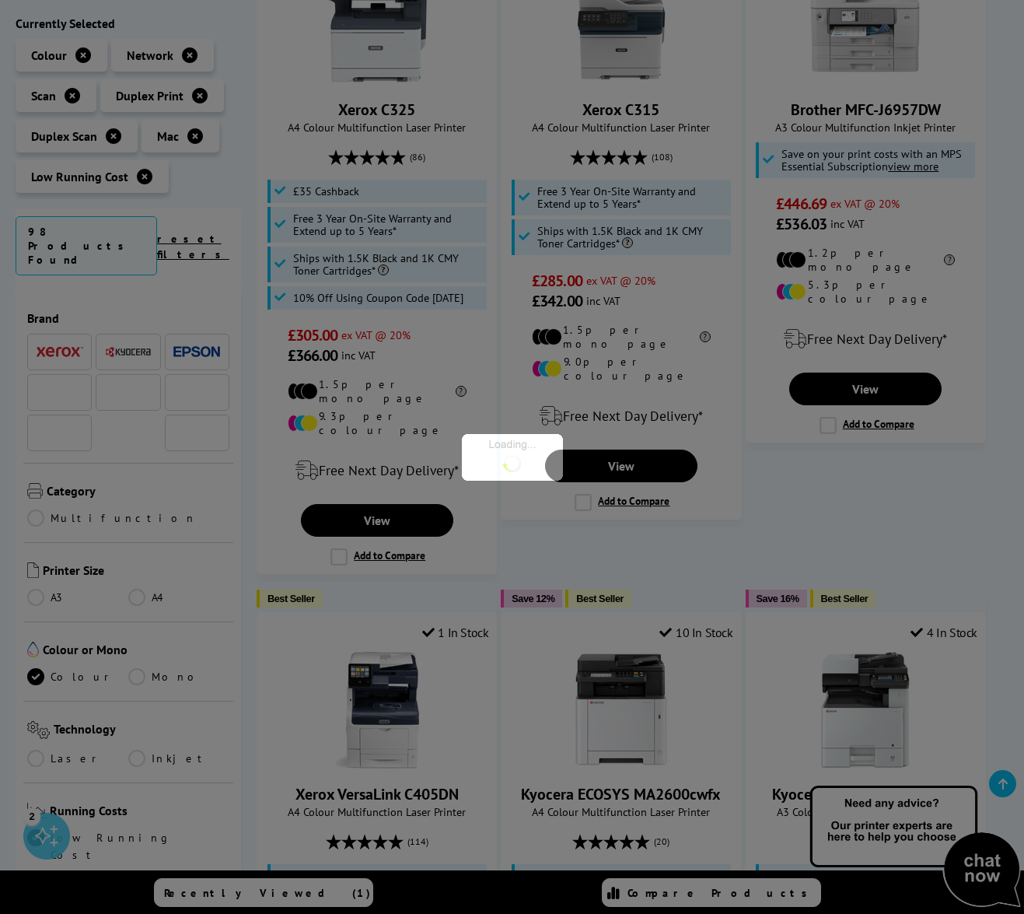
scroll to position [608, 0]
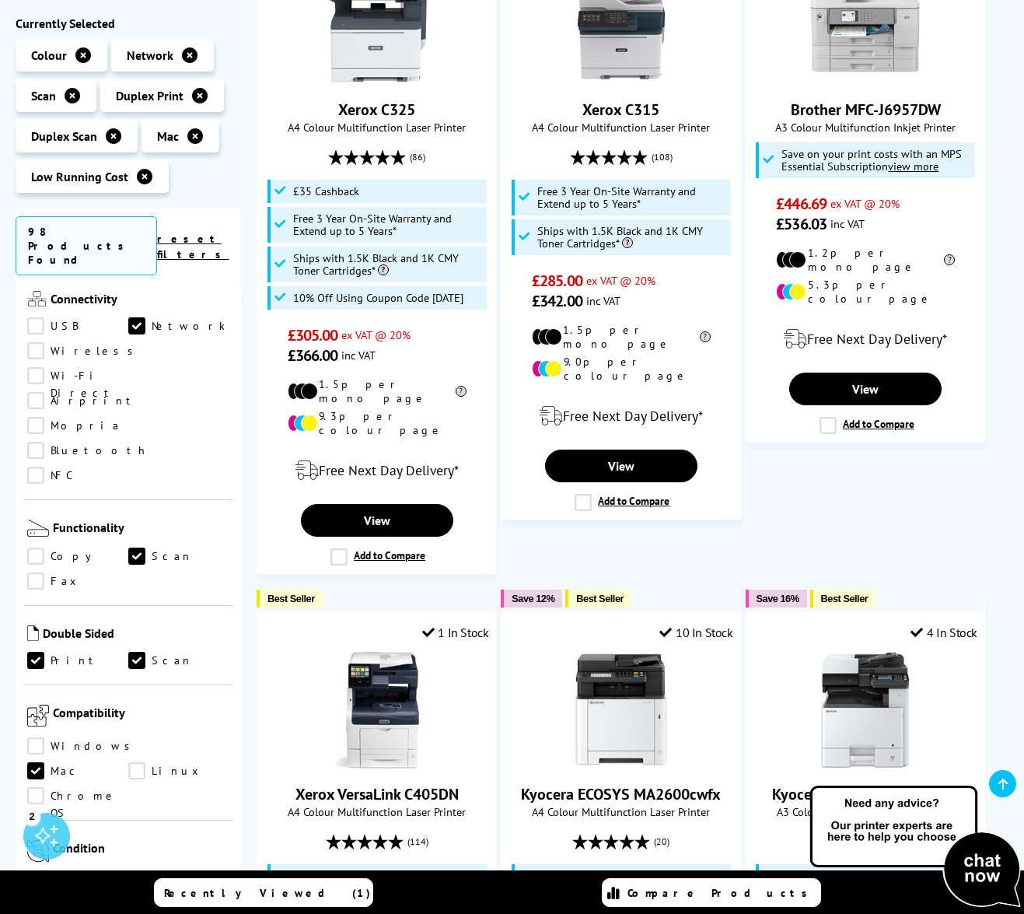
click at [39, 738] on link "Windows" at bounding box center [82, 746] width 111 height 17
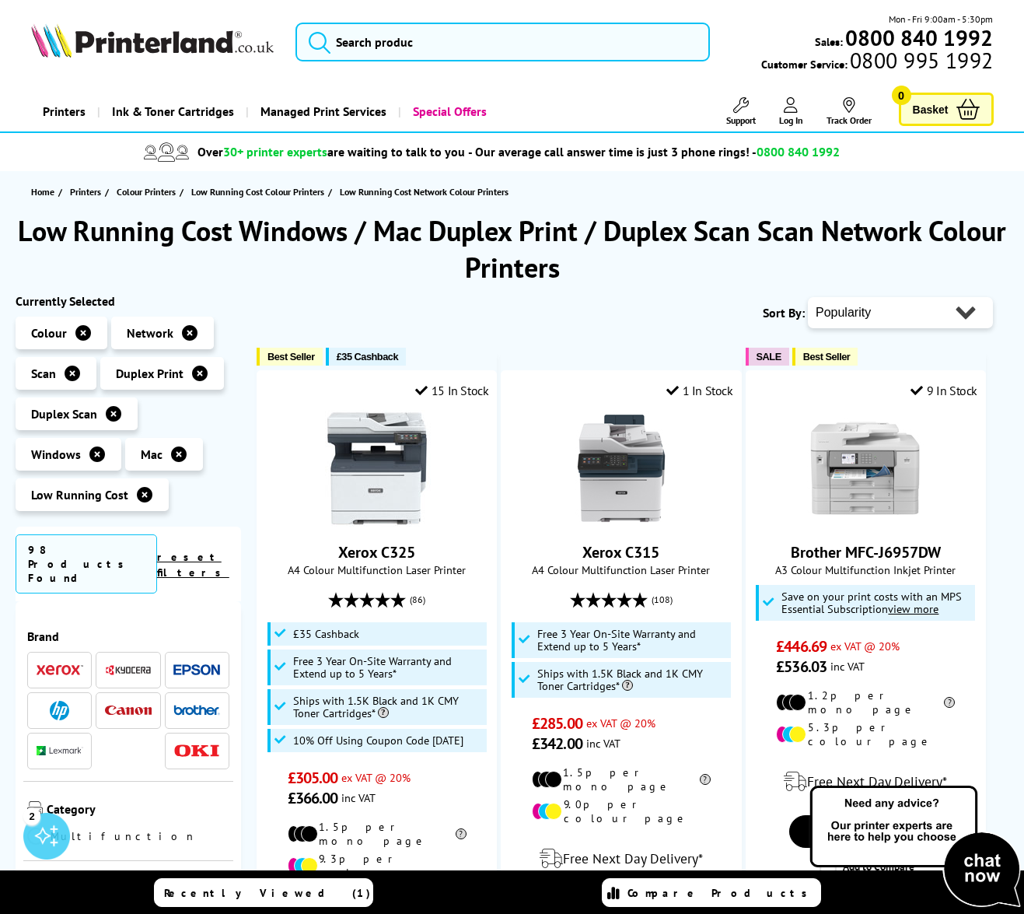
select select "Price Ascending"
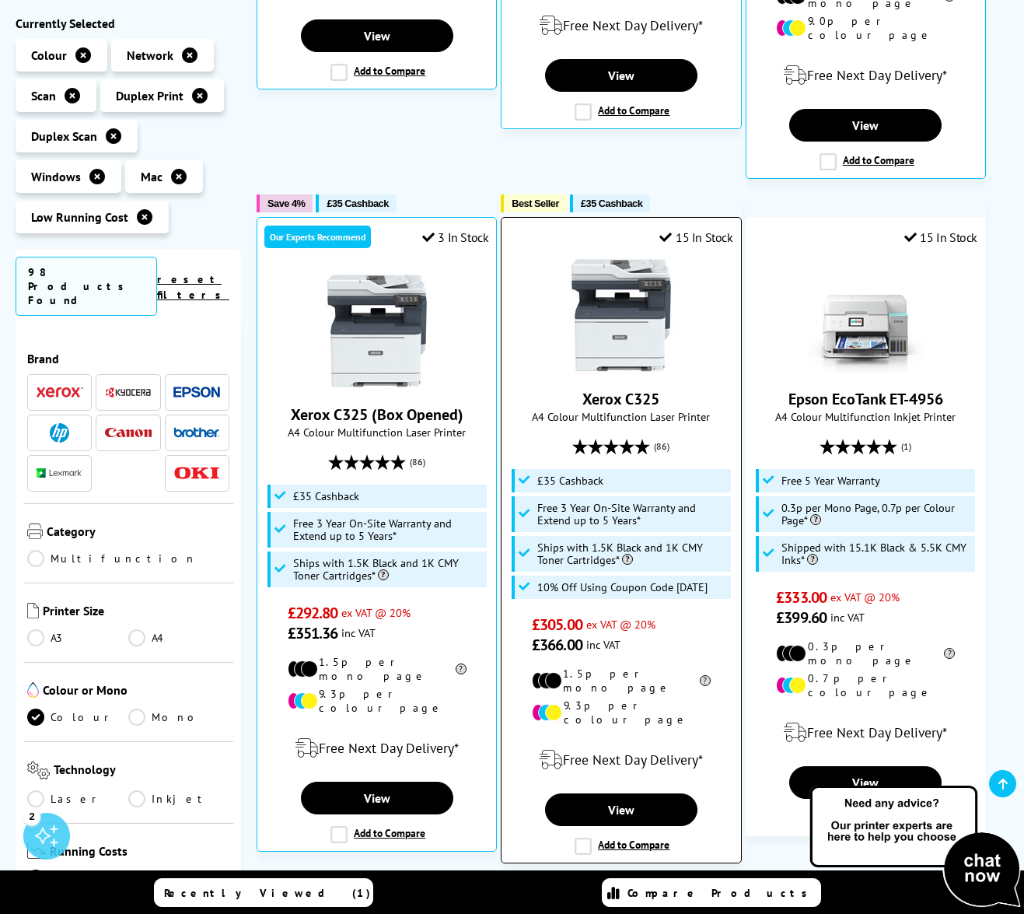
scroll to position [800, 0]
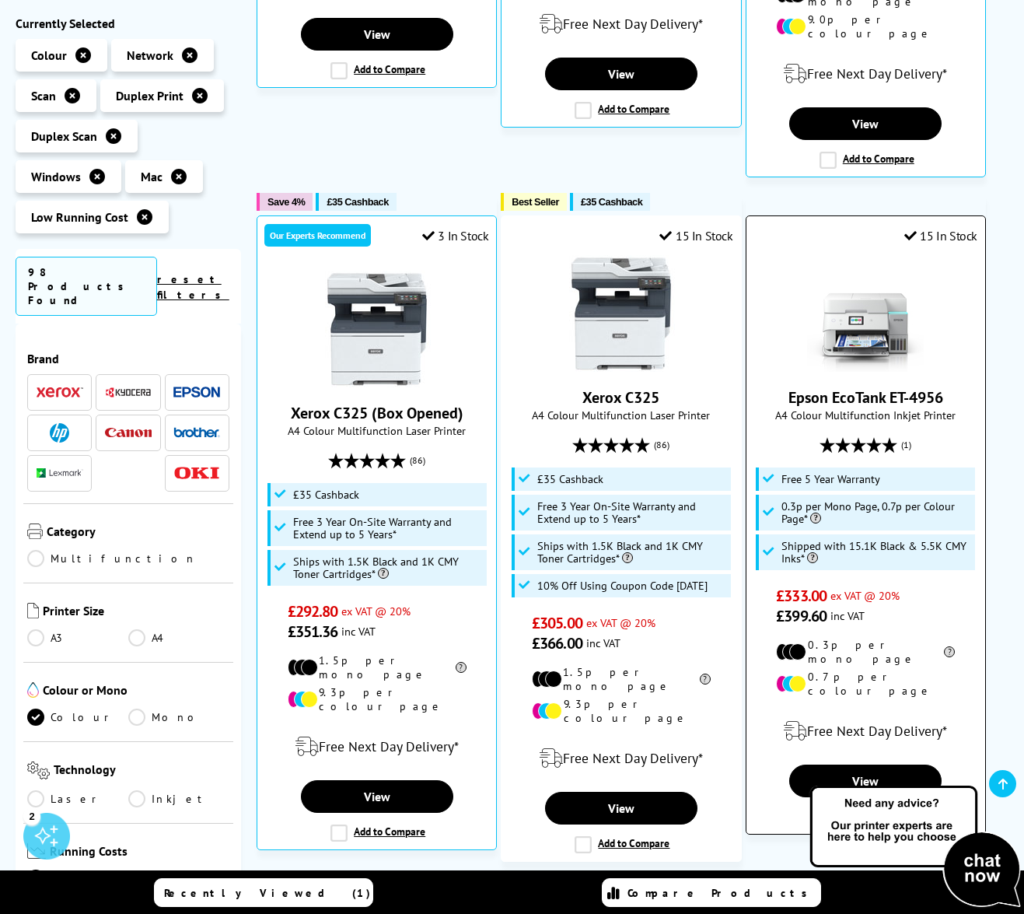
click at [877, 387] on link "Epson EcoTank ET-4956" at bounding box center [865, 397] width 155 height 20
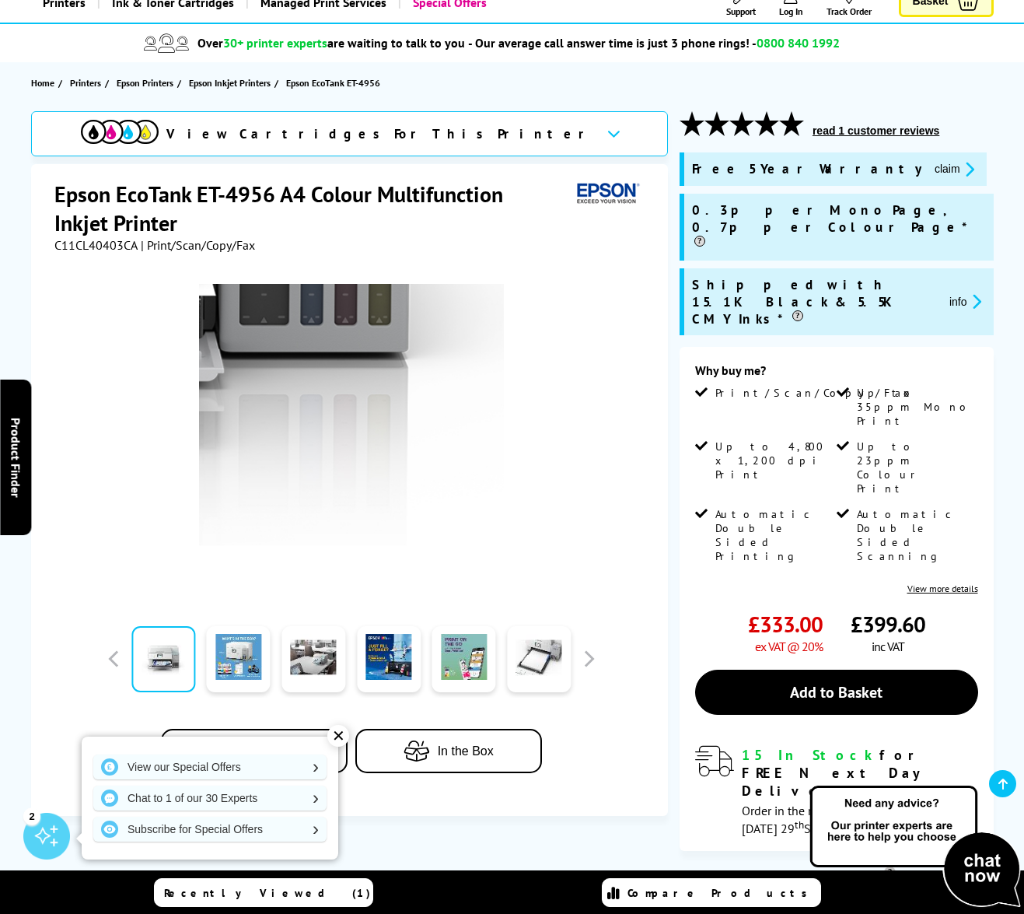
scroll to position [110, 0]
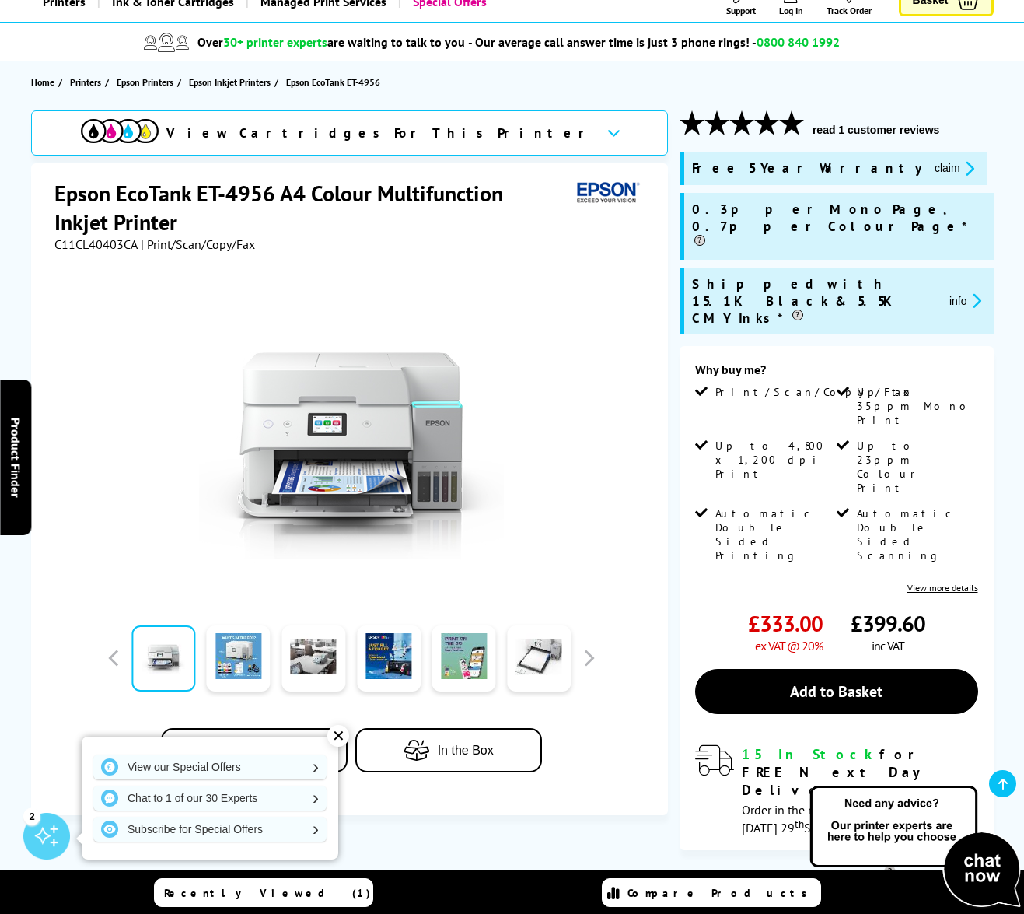
click at [338, 733] on div "✕" at bounding box center [338, 736] width 22 height 22
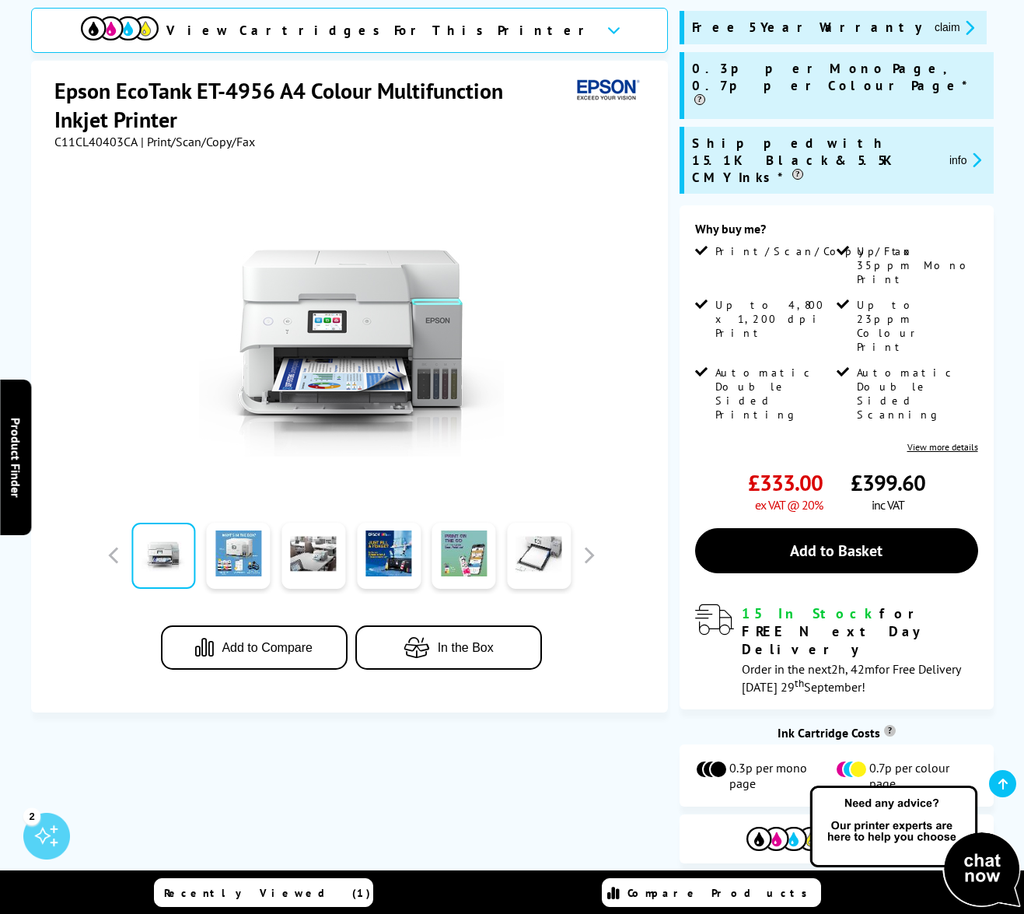
scroll to position [280, 0]
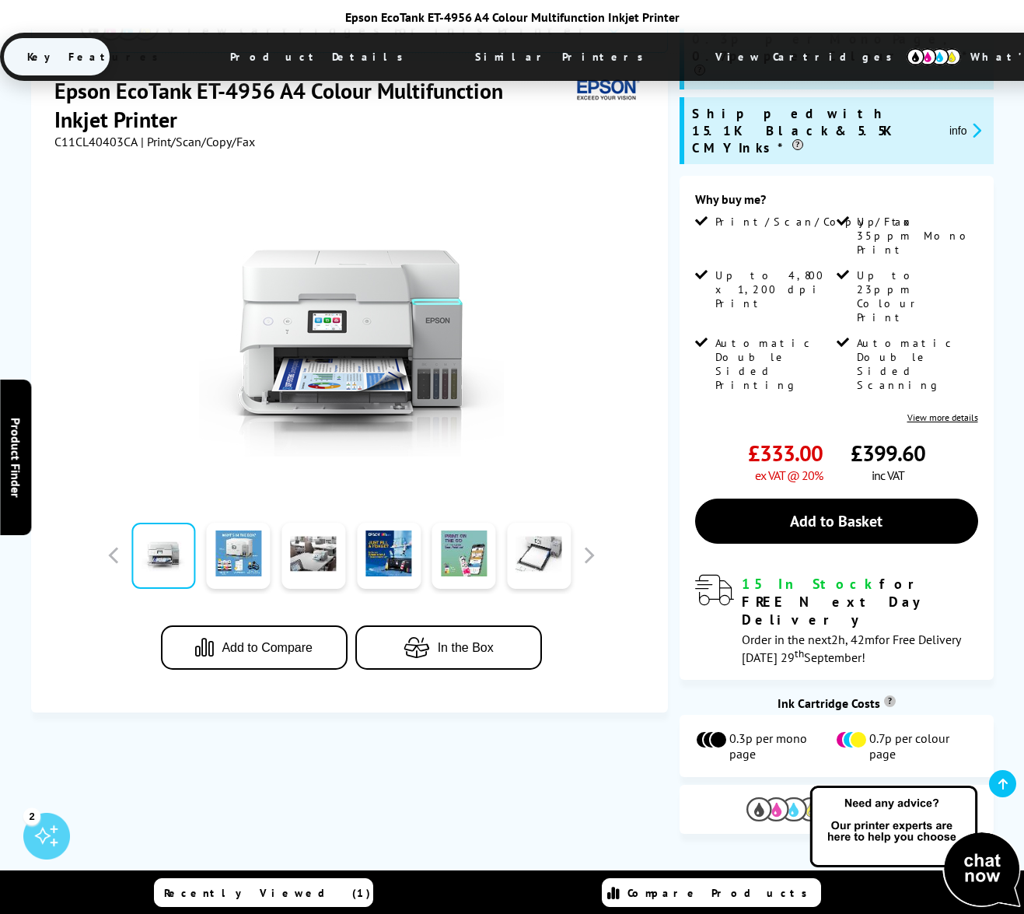
click at [838, 802] on span "View Cartridges" at bounding box center [879, 809] width 94 height 14
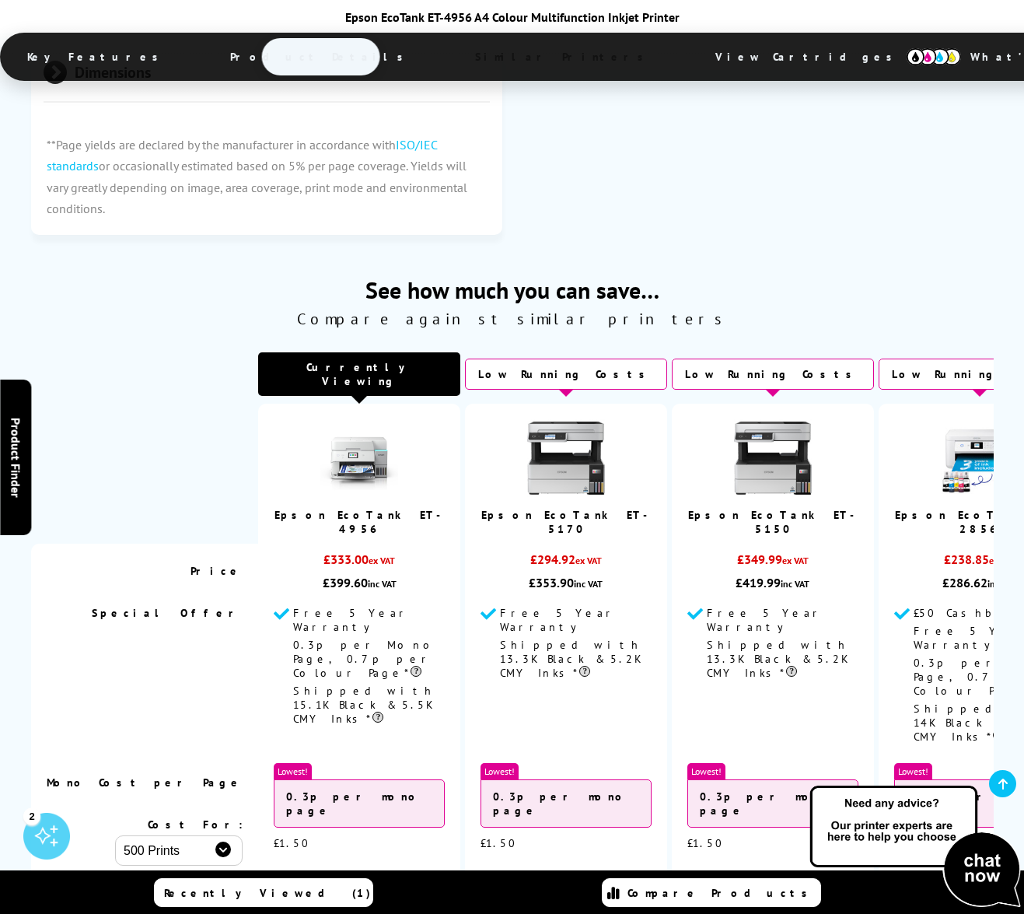
scroll to position [4530, 0]
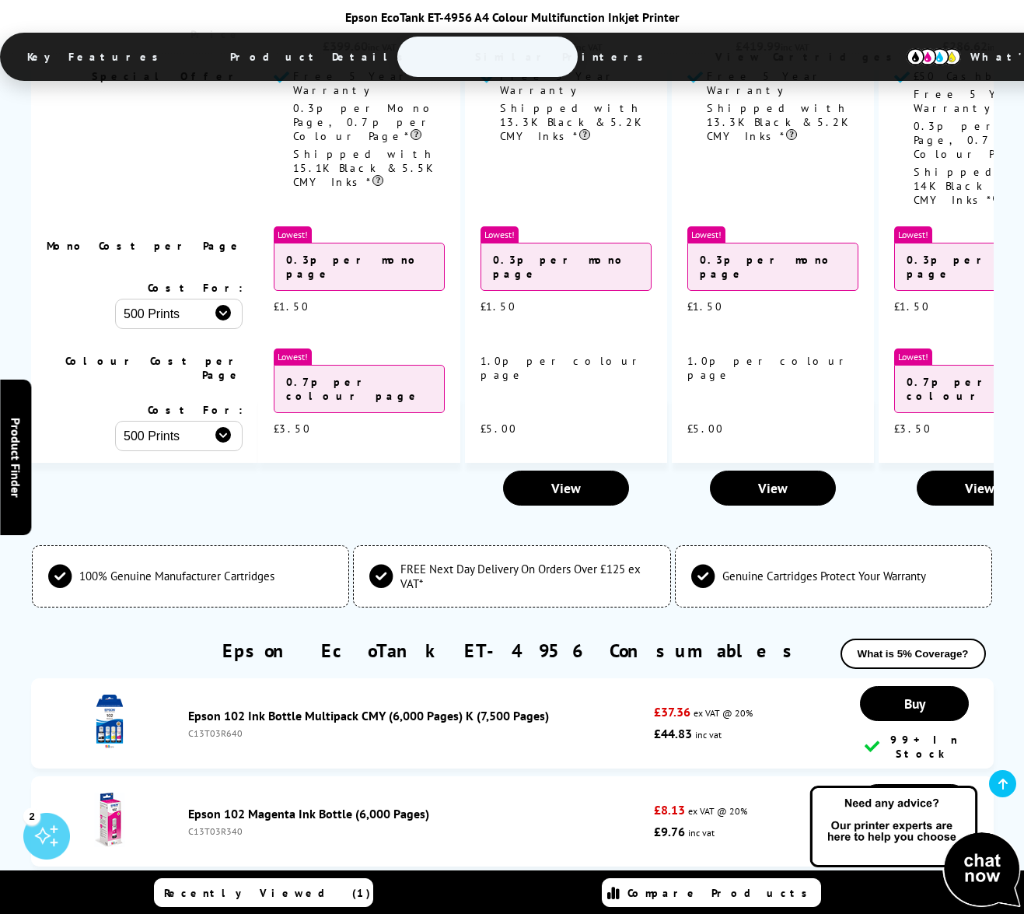
click at [429, 708] on link "Epson 102 Ink Bottle Multipack CMY (6,000 Pages) K (7,500 Pages)" at bounding box center [368, 716] width 361 height 16
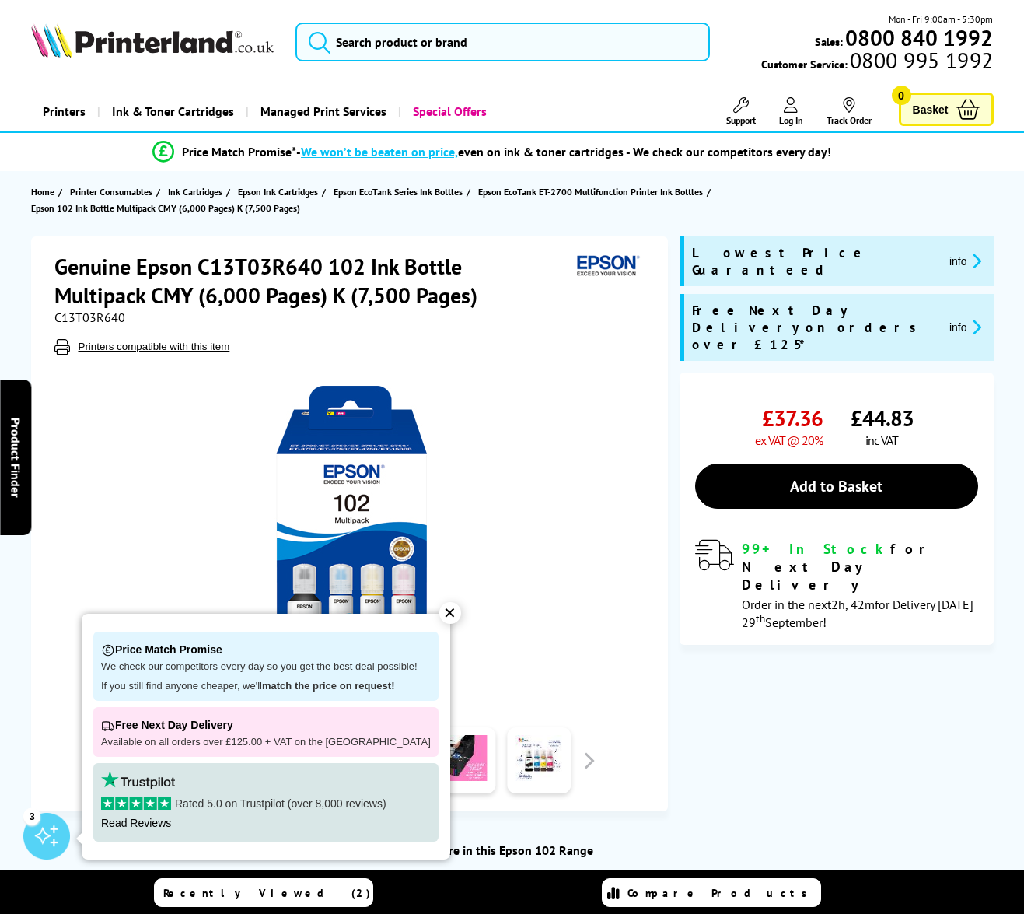
click at [439, 617] on div "✕" at bounding box center [450, 613] width 22 height 22
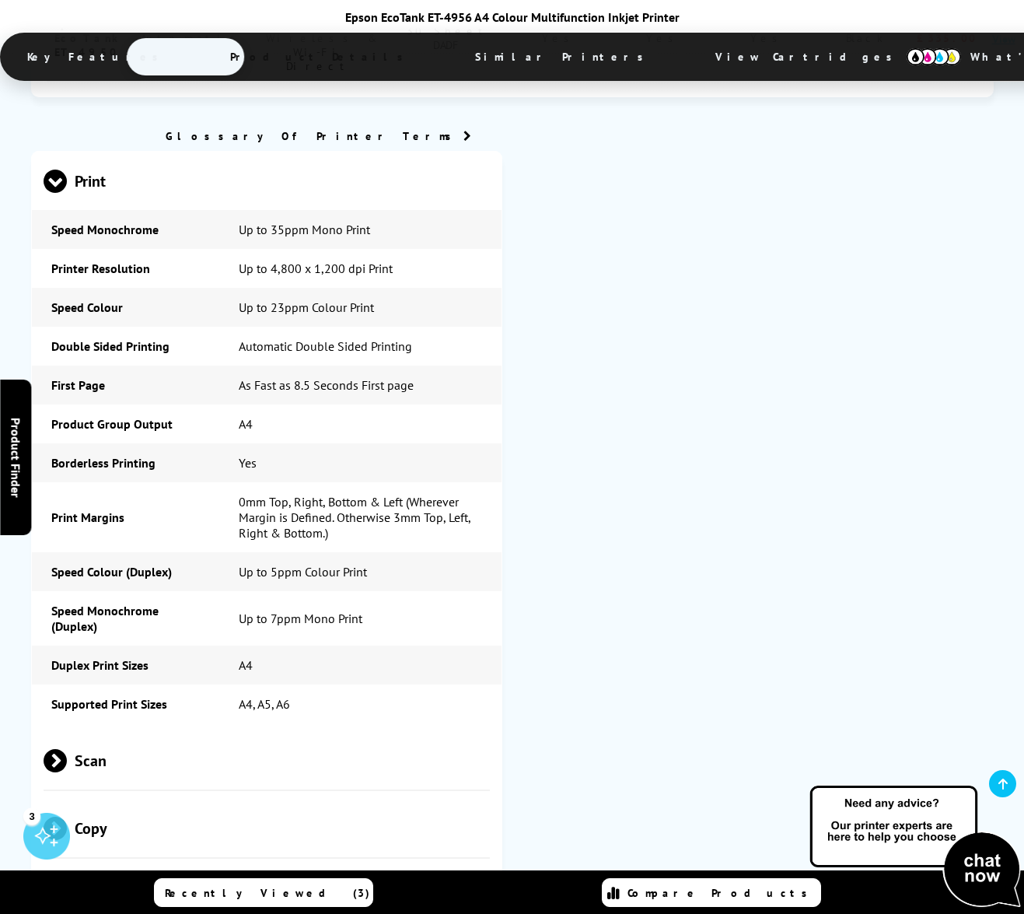
scroll to position [2384, 0]
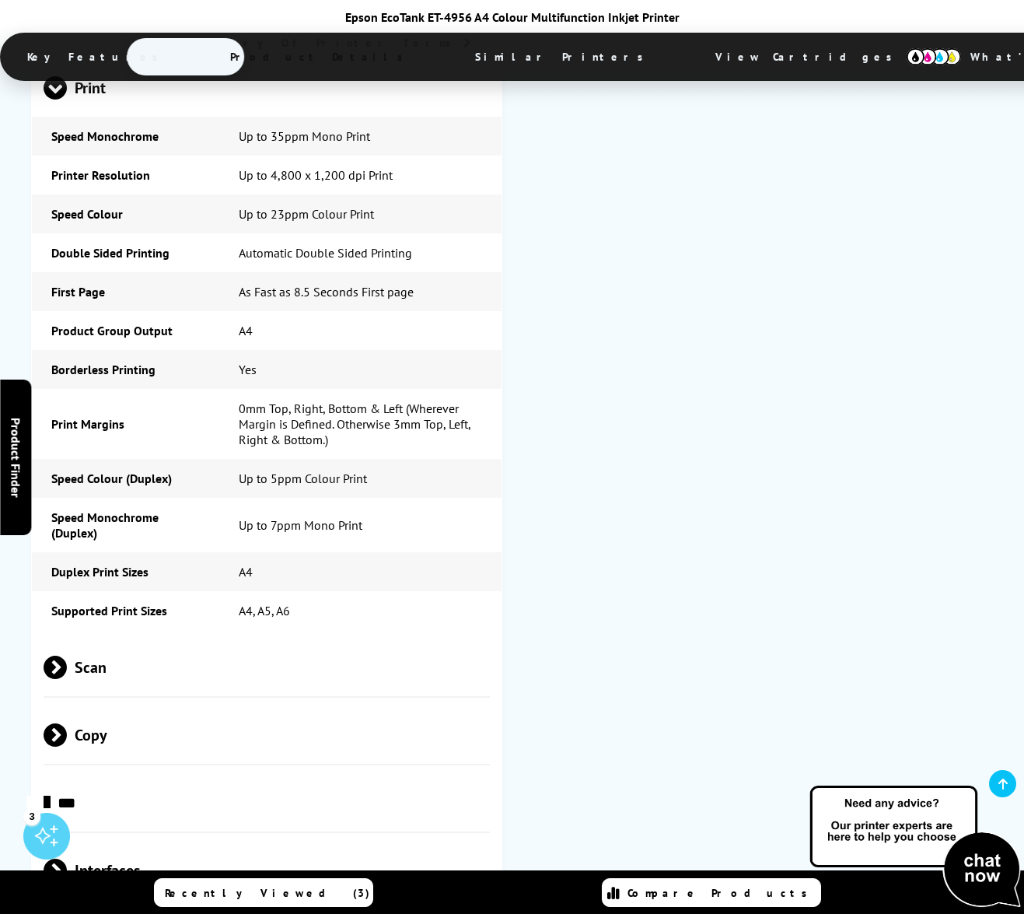
click at [103, 841] on span "Interfaces" at bounding box center [267, 870] width 446 height 58
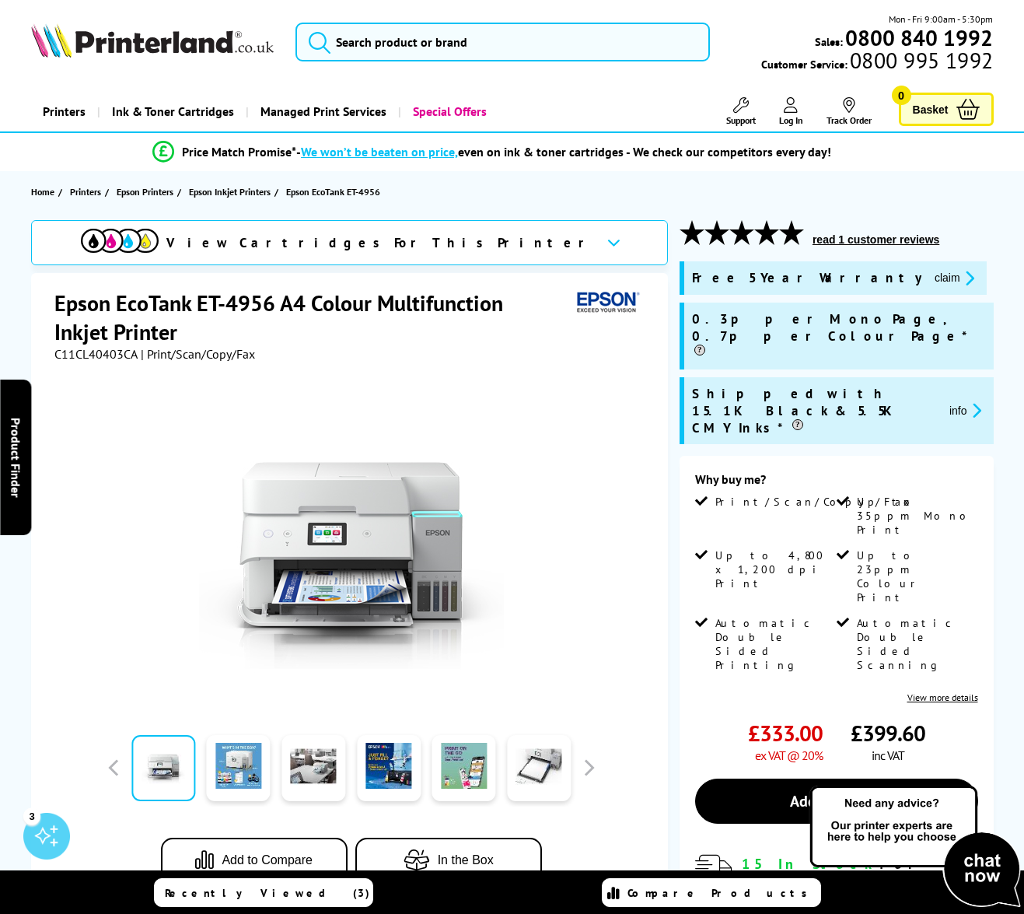
scroll to position [0, 0]
drag, startPoint x: 56, startPoint y: 303, endPoint x: 190, endPoint y: 305, distance: 133.8
click at [190, 305] on h1 "Epson EcoTank ET-4956 A4 Colour Multifunction Inkjet Printer" at bounding box center [312, 317] width 516 height 58
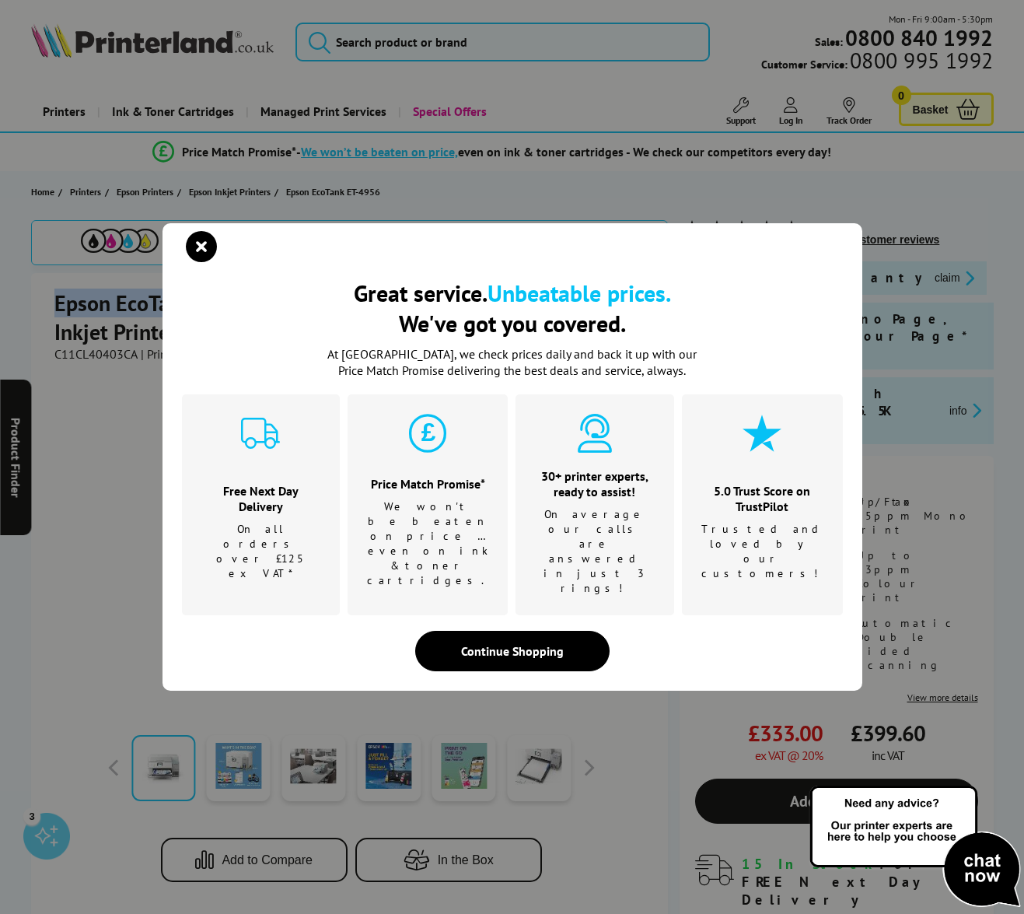
copy h1 "Epson EcoTank"
